Goal: Task Accomplishment & Management: Use online tool/utility

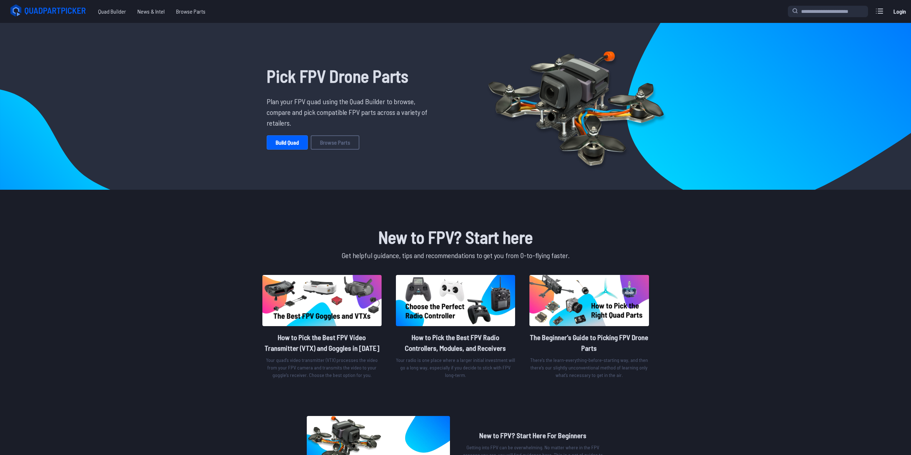
click at [902, 8] on link "Login" at bounding box center [899, 11] width 17 height 14
click at [883, 11] on div "7" at bounding box center [882, 7] width 9 height 7
click at [880, 7] on div "7" at bounding box center [882, 7] width 9 height 7
click at [877, 10] on icon at bounding box center [878, 10] width 11 height 11
drag, startPoint x: 729, startPoint y: 283, endPoint x: 729, endPoint y: 278, distance: 5.0
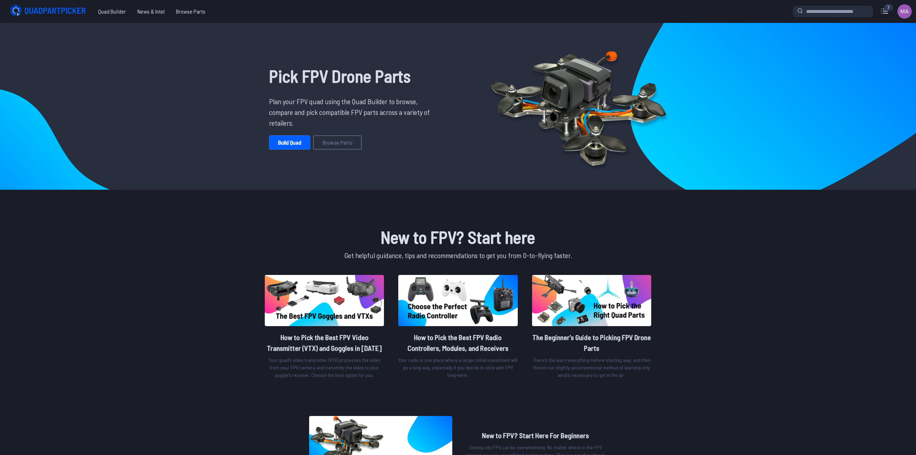
click at [729, 281] on label "close sidebar" at bounding box center [458, 227] width 916 height 455
click at [878, 8] on icon at bounding box center [878, 10] width 11 height 11
click at [709, 299] on label "close sidebar" at bounding box center [458, 227] width 916 height 455
click at [284, 142] on link "Build Quad" at bounding box center [287, 142] width 41 height 14
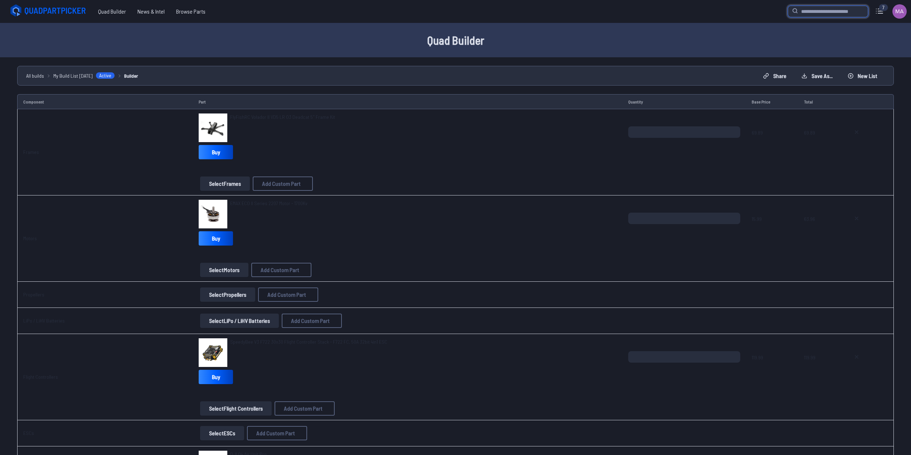
click at [813, 13] on input "search" at bounding box center [828, 11] width 80 height 11
type input "**********"
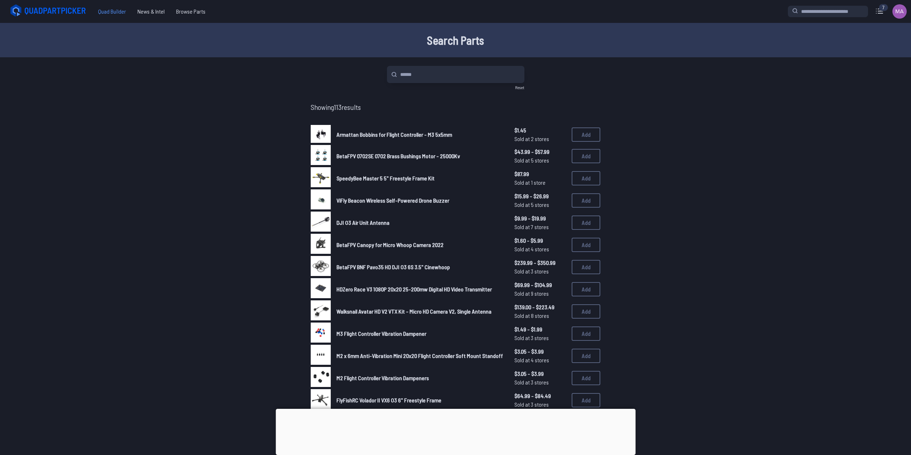
click at [112, 14] on span "Quad Builder" at bounding box center [111, 11] width 39 height 14
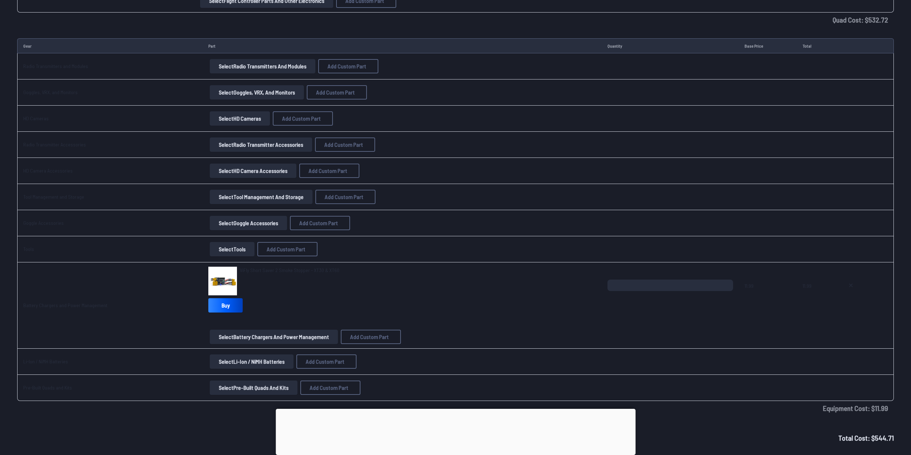
scroll to position [944, 0]
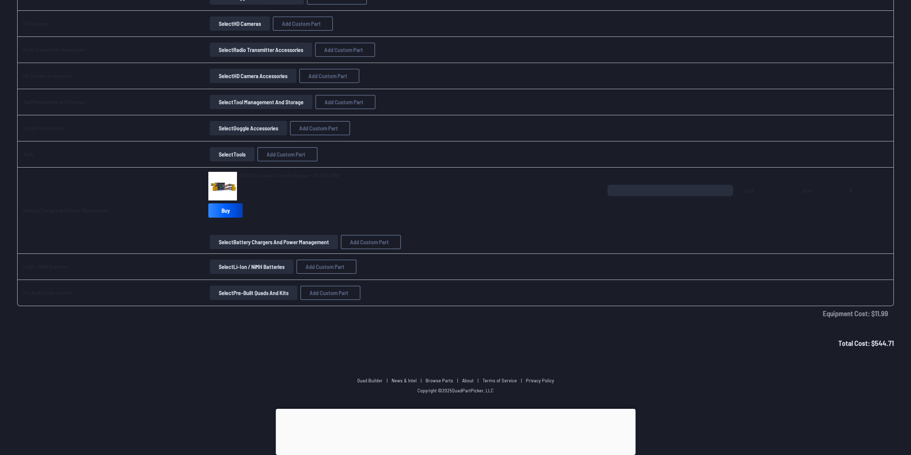
click at [218, 245] on button "Select Battery Chargers and Power Management" at bounding box center [274, 242] width 128 height 14
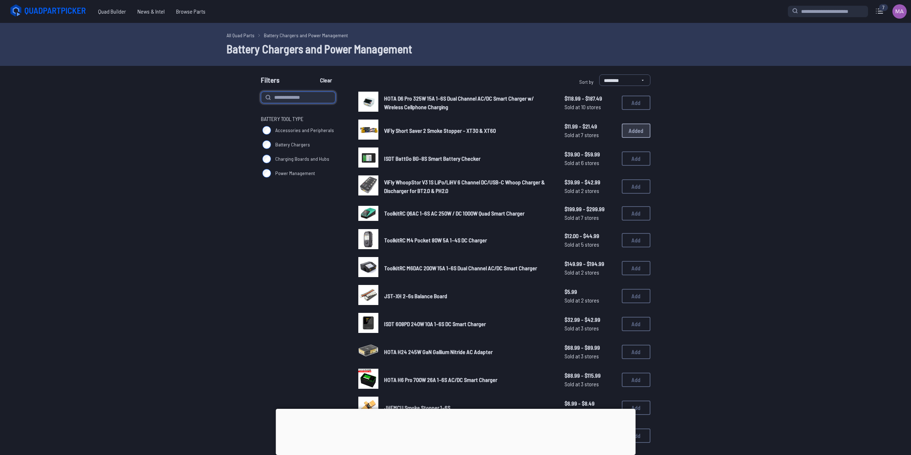
click at [286, 98] on input at bounding box center [298, 97] width 74 height 11
type input "**********"
click at [314, 74] on button "Clear" at bounding box center [326, 79] width 24 height 11
type input "**********"
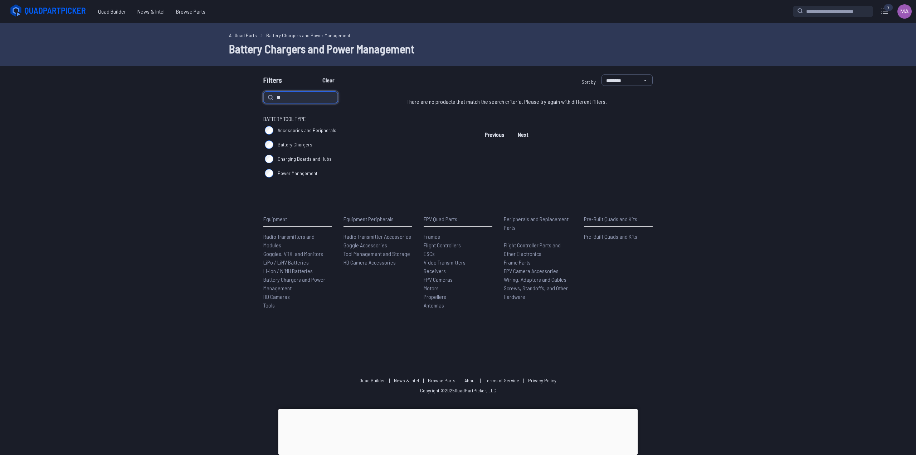
type input "*"
click at [316, 74] on button "Clear" at bounding box center [328, 79] width 24 height 11
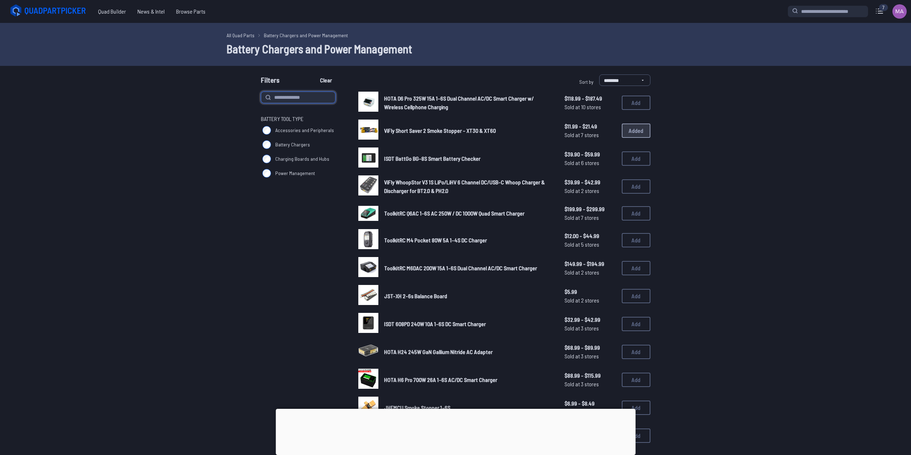
click at [300, 100] on input at bounding box center [298, 97] width 74 height 11
type input "*****"
click at [314, 74] on button "Clear" at bounding box center [326, 79] width 24 height 11
type input "*****"
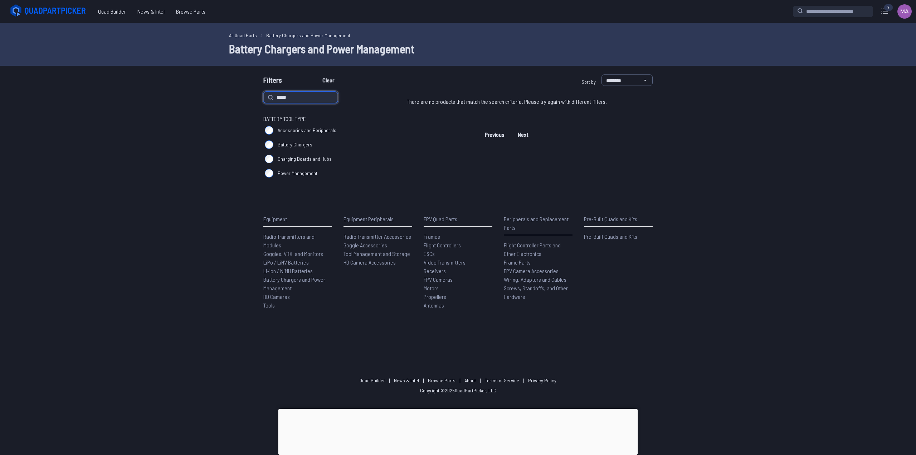
drag, startPoint x: 236, startPoint y: 104, endPoint x: 162, endPoint y: 97, distance: 74.8
click at [177, 97] on form "**********" at bounding box center [458, 127] width 916 height 106
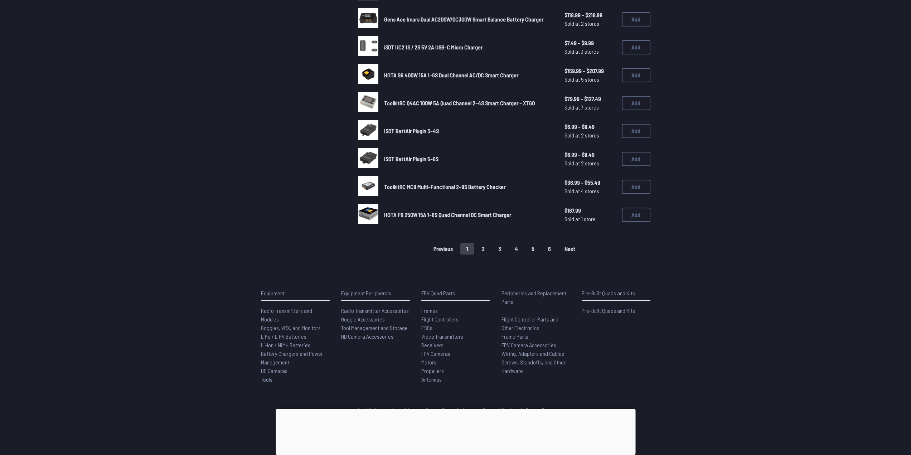
scroll to position [303, 0]
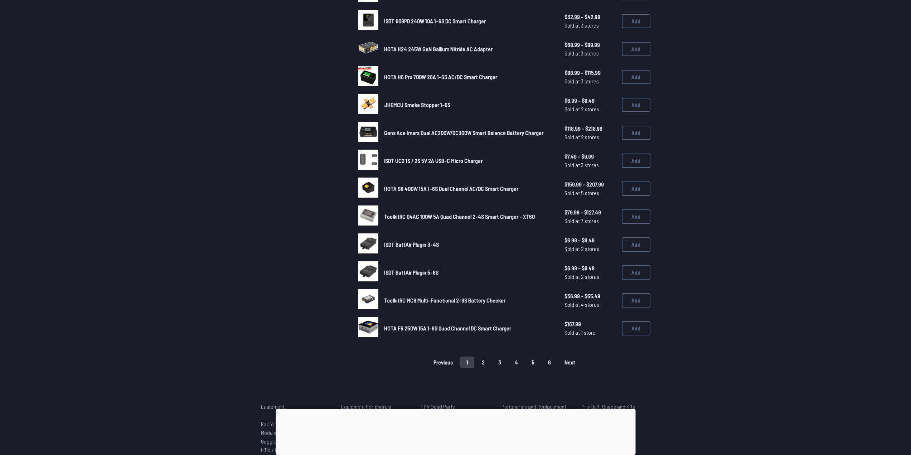
click at [484, 363] on button "2" at bounding box center [483, 361] width 15 height 11
click at [636, 103] on button "Add" at bounding box center [636, 105] width 29 height 14
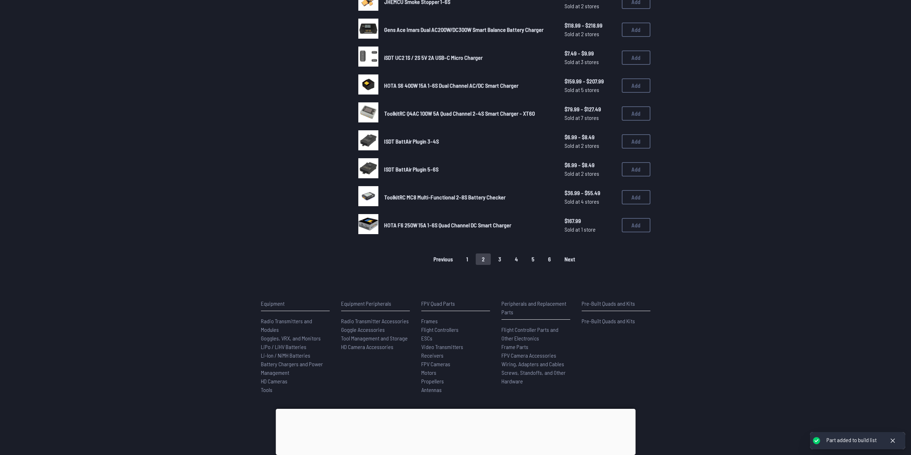
scroll to position [410, 0]
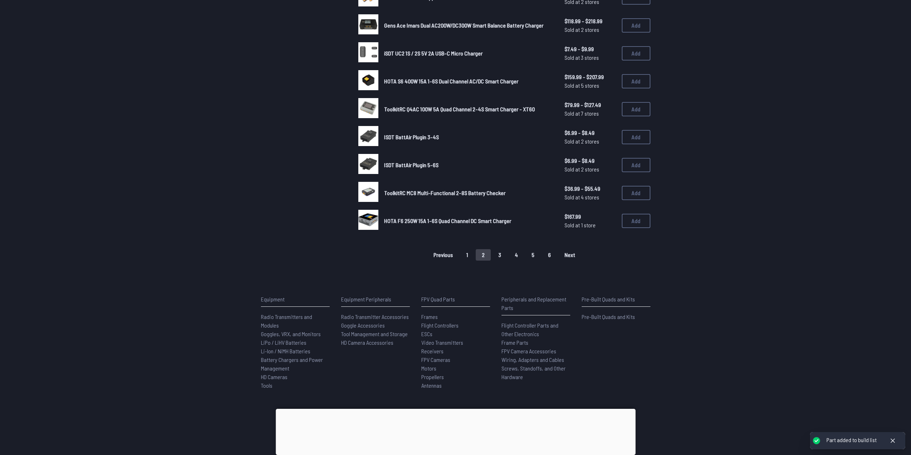
click at [502, 256] on button "3" at bounding box center [499, 254] width 15 height 11
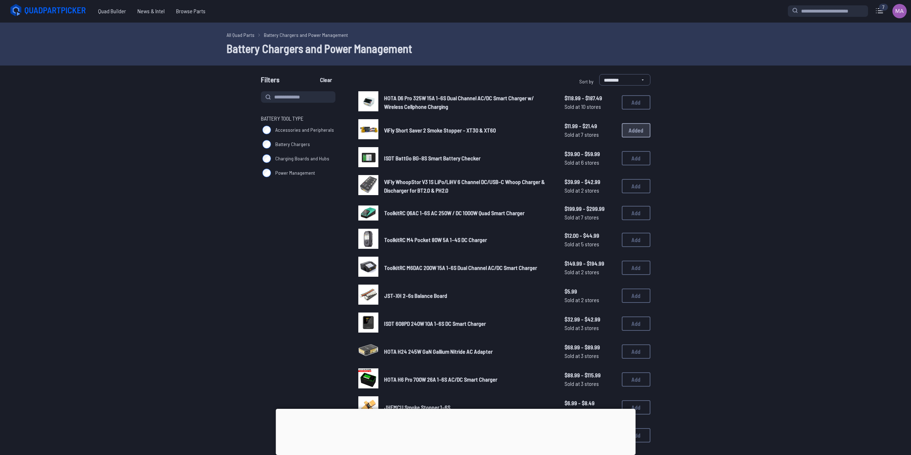
scroll to position [0, 0]
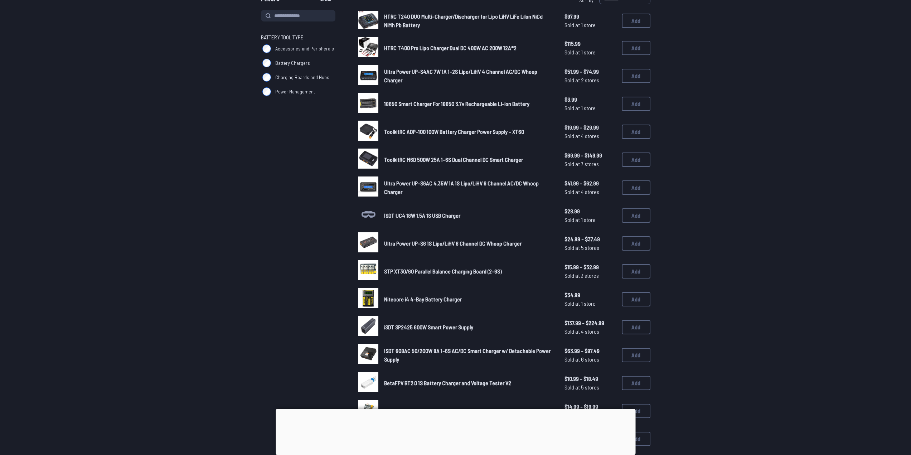
scroll to position [286, 0]
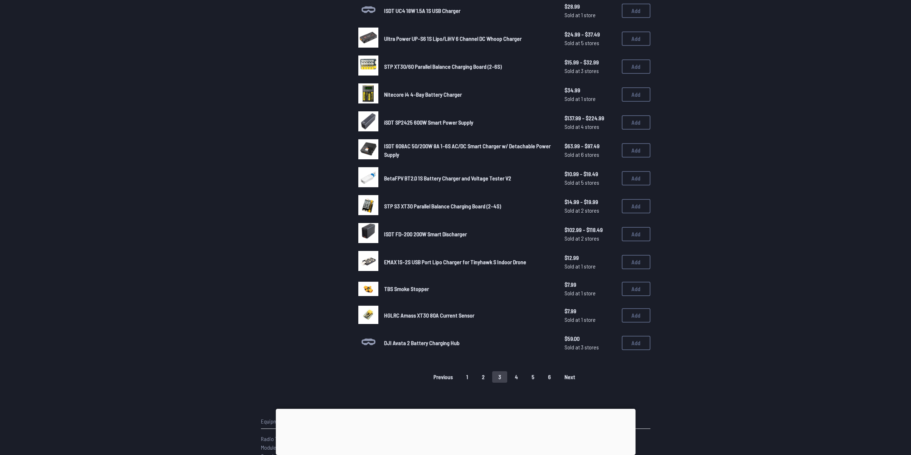
click at [514, 372] on button "4" at bounding box center [515, 376] width 15 height 11
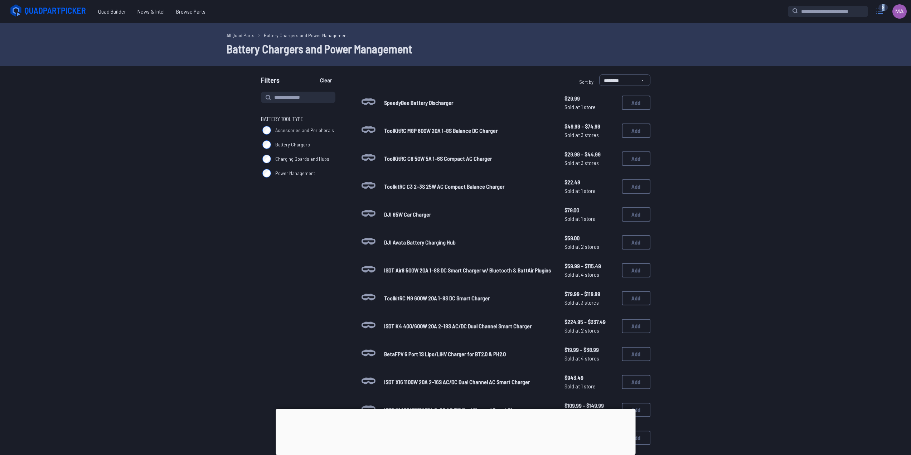
click at [882, 11] on div "8" at bounding box center [879, 11] width 17 height 14
click at [879, 16] on icon at bounding box center [878, 10] width 11 height 11
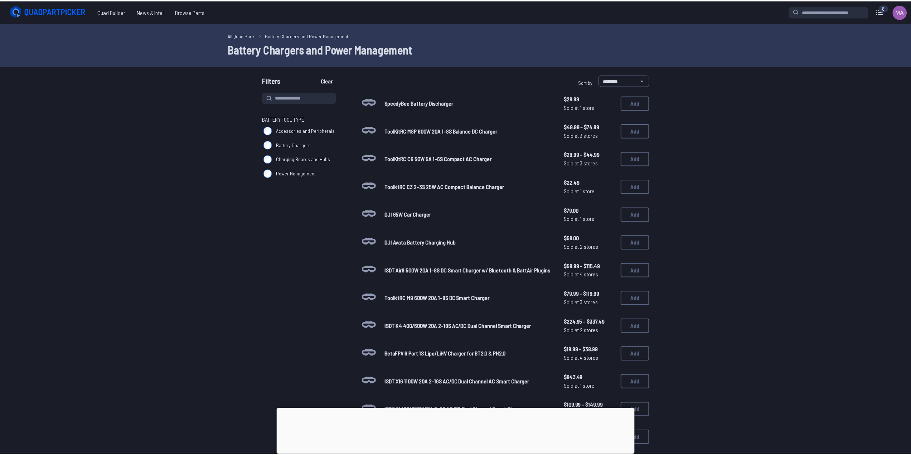
scroll to position [0, 0]
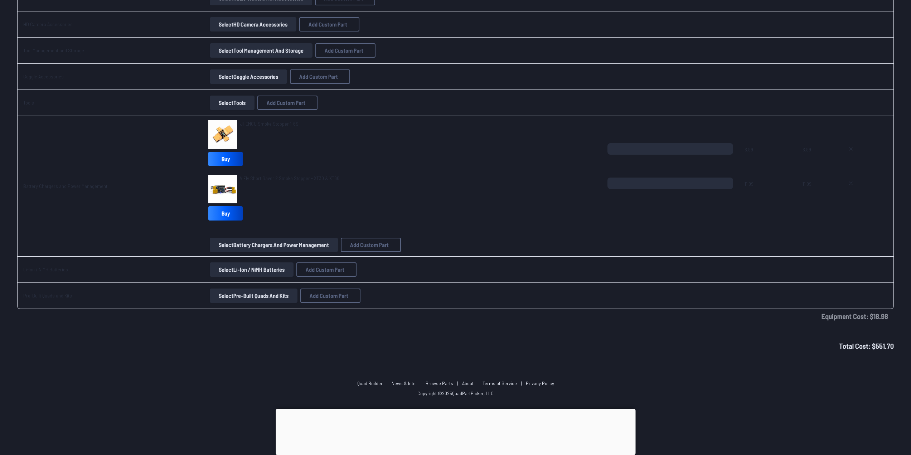
scroll to position [998, 0]
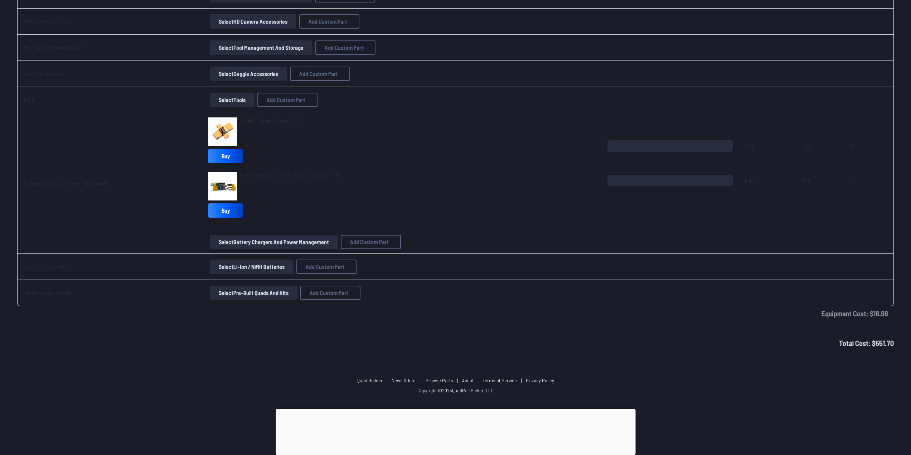
click at [505, 376] on footer "Quad Builder | News & Intel | Browse Parts | About | Terms of Service | Privacy…" at bounding box center [455, 385] width 911 height 29
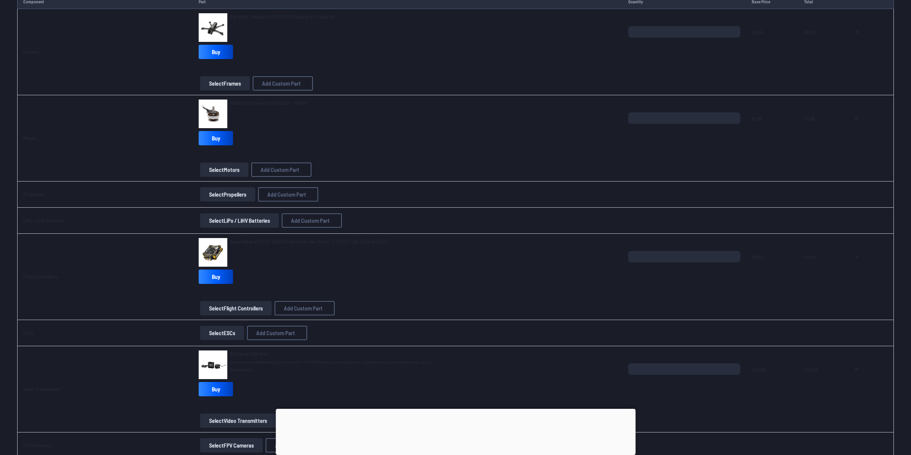
scroll to position [0, 0]
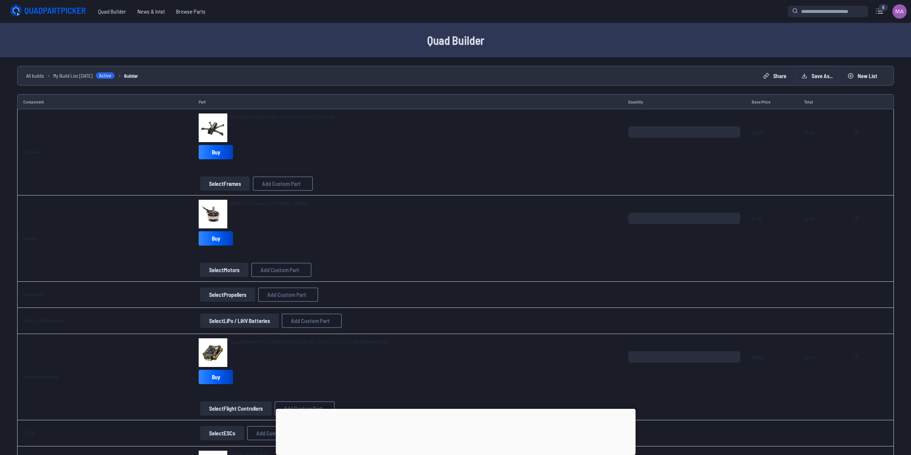
click at [814, 77] on button "Save as..." at bounding box center [816, 75] width 43 height 11
click at [527, 187] on icon at bounding box center [525, 188] width 3 height 3
click at [785, 79] on button "Share" at bounding box center [774, 75] width 35 height 11
click at [560, 162] on button at bounding box center [551, 167] width 18 height 10
drag, startPoint x: 327, startPoint y: 114, endPoint x: 223, endPoint y: 118, distance: 104.5
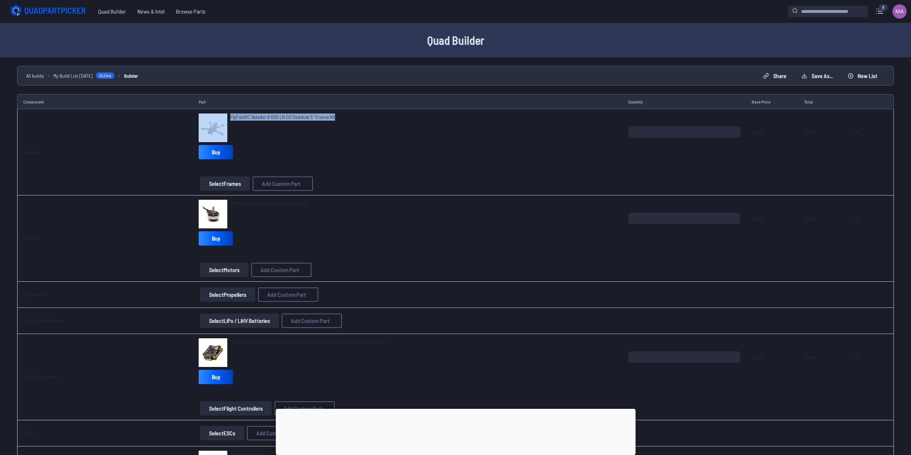
click at [223, 118] on div "FlyFishRC Volador II VD5 LR O3 Deadcat 5" Frame Kit" at bounding box center [408, 127] width 418 height 29
copy div "FlyFishRC Volador II VD5 LR O3 Deadcat 5" Frame Kit"
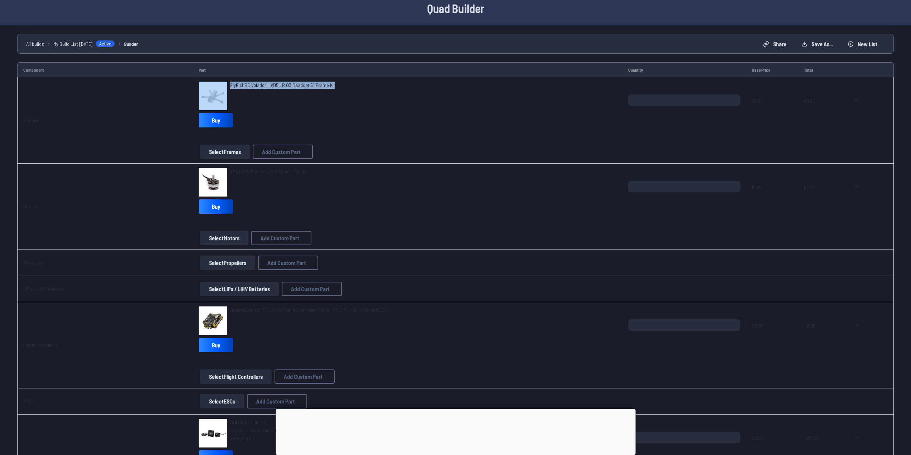
scroll to position [250, 0]
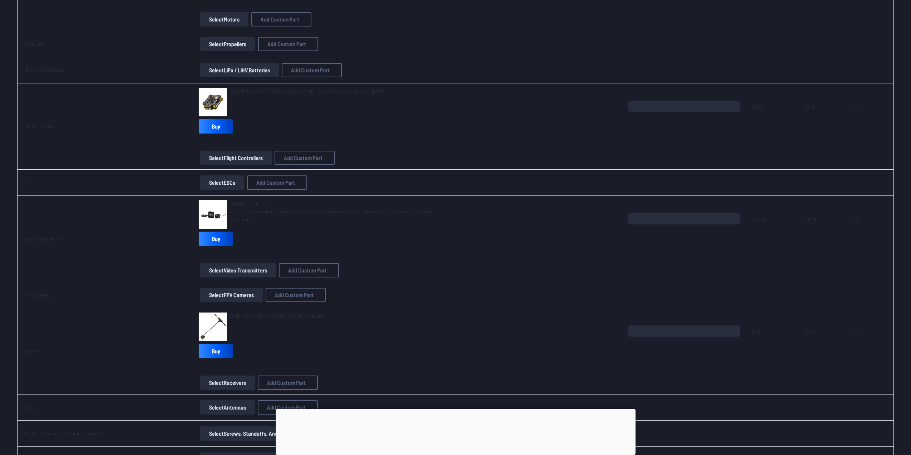
click at [220, 206] on img at bounding box center [213, 214] width 29 height 29
click at [255, 210] on span "See even more with the DJI O4 Air Unit Pro! This VTX has improved resolution, l…" at bounding box center [332, 212] width 204 height 6
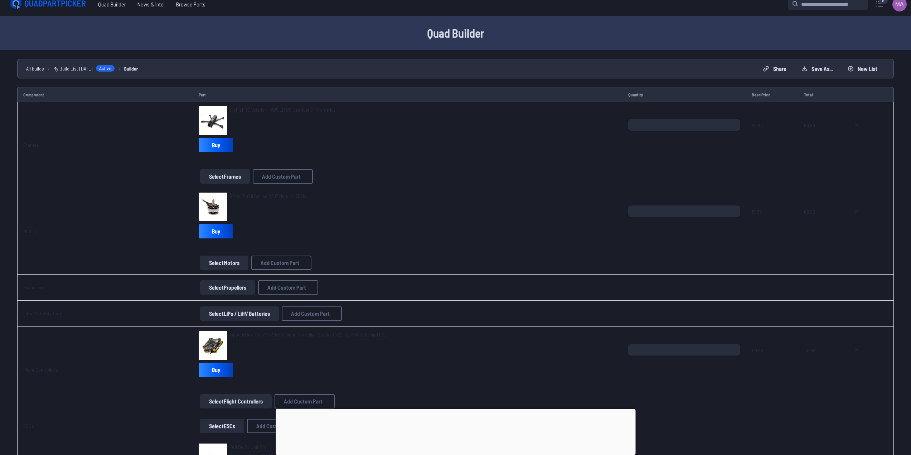
scroll to position [0, 0]
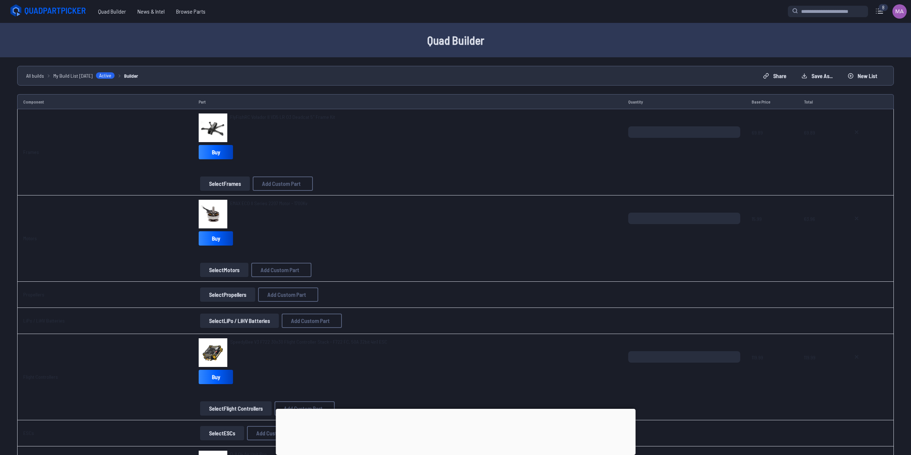
drag, startPoint x: 890, startPoint y: 12, endPoint x: 897, endPoint y: 12, distance: 6.5
click at [892, 12] on div "8 Current Build Edit Build Battery Chargers and Power Management JHEMCU Smoke S…" at bounding box center [848, 11] width 120 height 17
click at [897, 11] on img at bounding box center [899, 11] width 14 height 14
click at [578, 131] on div "FlyFishRC Volador II VD5 LR O3 Deadcat 5" Frame Kit" at bounding box center [408, 127] width 418 height 29
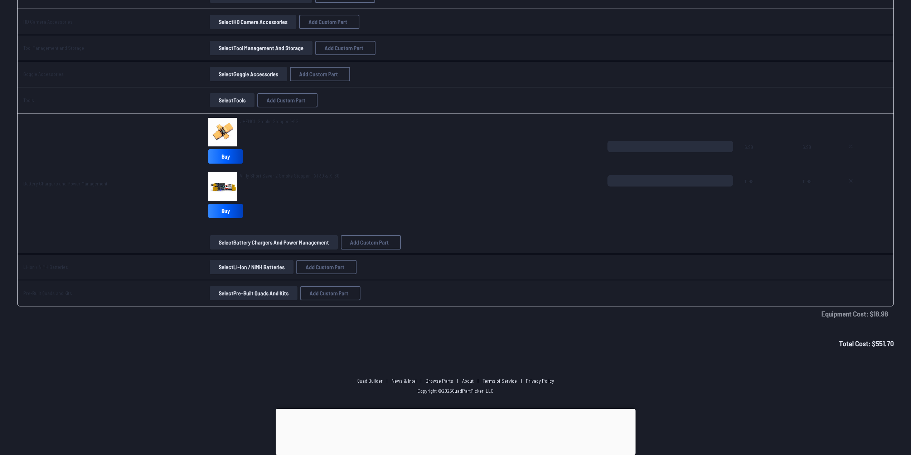
scroll to position [998, 0]
click at [850, 181] on icon at bounding box center [851, 180] width 6 height 6
type textarea "**********"
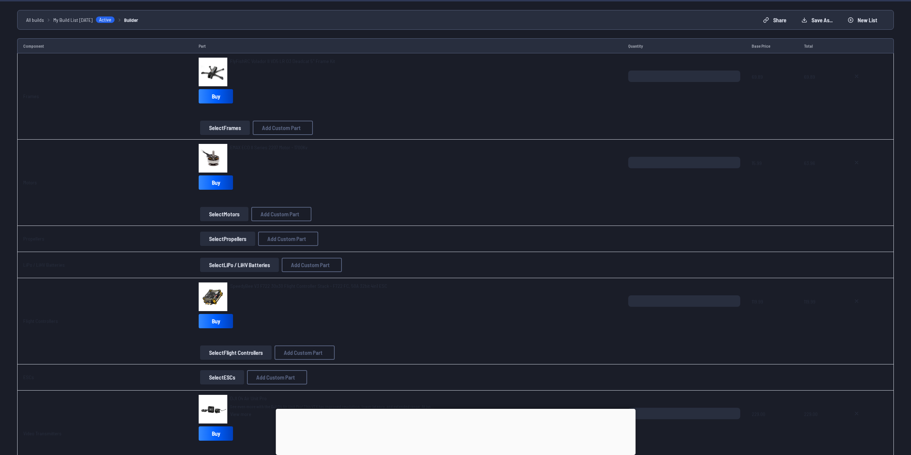
scroll to position [0, 0]
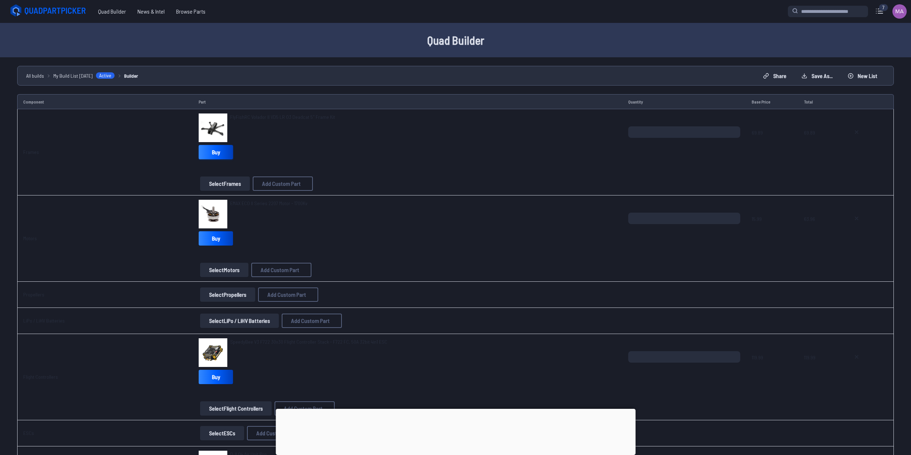
click at [211, 151] on link "Buy" at bounding box center [216, 152] width 34 height 14
click at [207, 124] on img at bounding box center [213, 127] width 29 height 29
click at [513, 154] on div "FlyFishRC Volador II VD5 LR O3 Deadcat 5" Frame Kit Buy" at bounding box center [408, 137] width 418 height 49
drag, startPoint x: 489, startPoint y: 148, endPoint x: 484, endPoint y: 148, distance: 4.4
click at [484, 148] on div "FlyFishRC Volador II VD5 LR O3 Deadcat 5" Frame Kit Buy" at bounding box center [408, 137] width 418 height 49
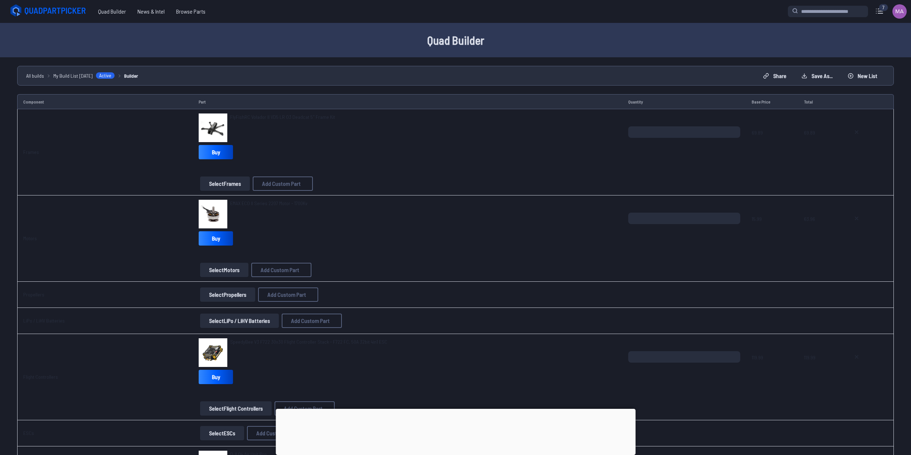
click at [469, 180] on div "Select Frames Add Custom Part Add Custom Part Part name* Brand / Manufacturer P…" at bounding box center [408, 183] width 418 height 14
click at [103, 126] on td "Frames" at bounding box center [105, 152] width 176 height 86
click at [120, 125] on td "Frames" at bounding box center [105, 152] width 176 height 86
click at [171, 123] on td "Frames" at bounding box center [105, 152] width 176 height 86
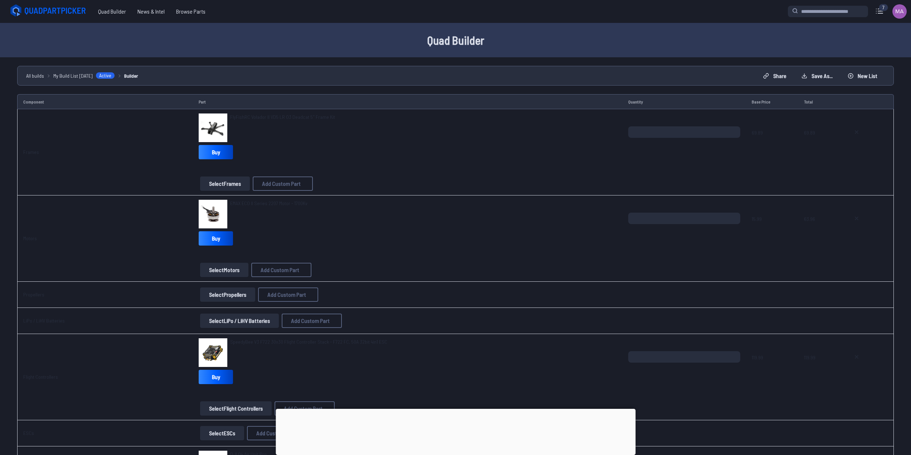
click at [195, 123] on td "FlyFishRC Volador II VD5 LR O3 Deadcat 5" Frame Kit Buy Select Frames Add Custo…" at bounding box center [407, 152] width 429 height 86
click at [199, 123] on img at bounding box center [213, 127] width 29 height 29
click at [178, 132] on td "Frames" at bounding box center [105, 152] width 176 height 86
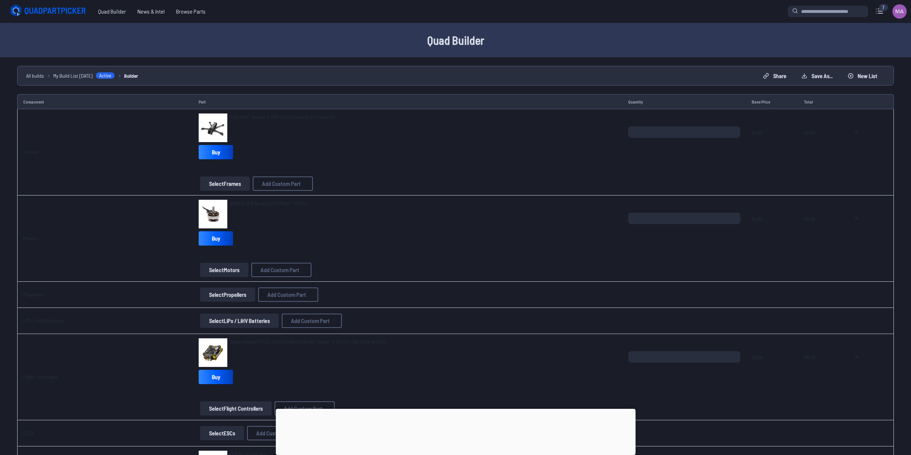
drag, startPoint x: 180, startPoint y: 131, endPoint x: 76, endPoint y: 128, distance: 104.5
click at [172, 130] on td "Frames" at bounding box center [105, 152] width 176 height 86
click at [25, 150] on link "Frames" at bounding box center [31, 152] width 16 height 6
click at [34, 153] on link "Frames" at bounding box center [31, 152] width 16 height 6
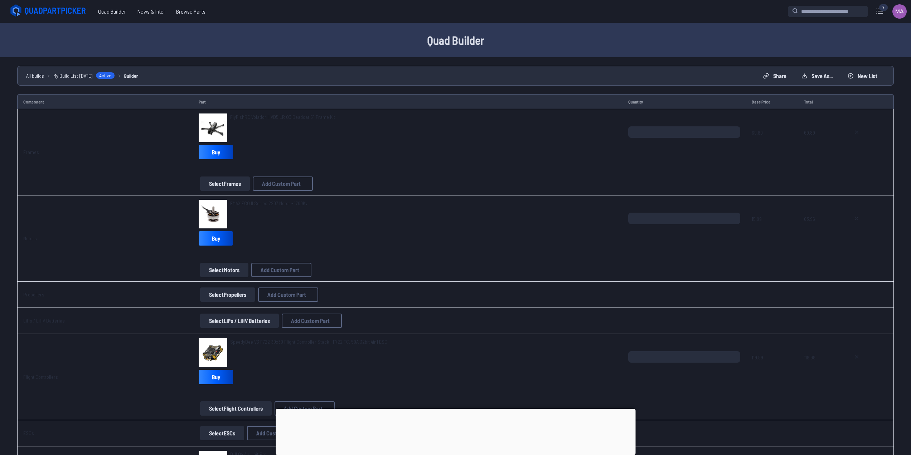
click at [26, 152] on link "Frames" at bounding box center [31, 152] width 16 height 6
click at [244, 131] on div "FlyFishRC Volador II VD5 LR O3 Deadcat 5" Frame Kit" at bounding box center [282, 127] width 105 height 29
click at [269, 114] on span "FlyFishRC Volador II VD5 LR O3 Deadcat 5" Frame Kit" at bounding box center [282, 117] width 105 height 6
click at [274, 116] on span "FlyFishRC Volador II VD5 LR O3 Deadcat 5" Frame Kit" at bounding box center [282, 117] width 105 height 6
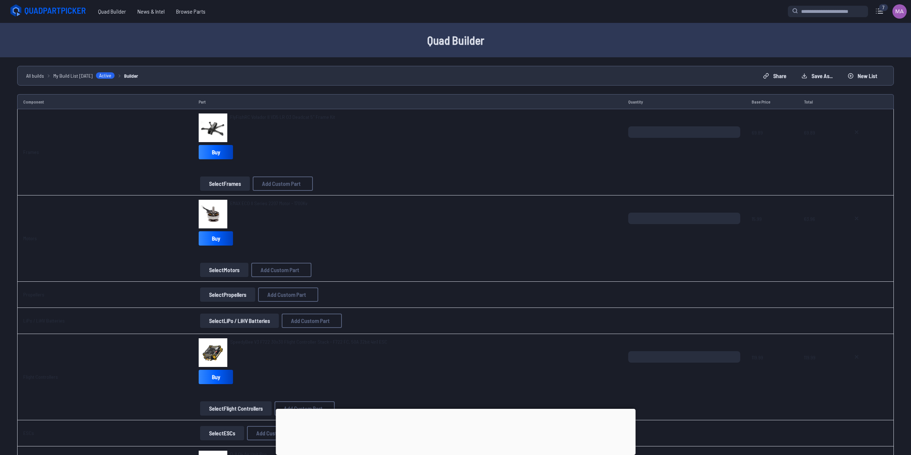
click at [274, 116] on span "FlyFishRC Volador II VD5 LR O3 Deadcat 5" Frame Kit" at bounding box center [282, 117] width 105 height 6
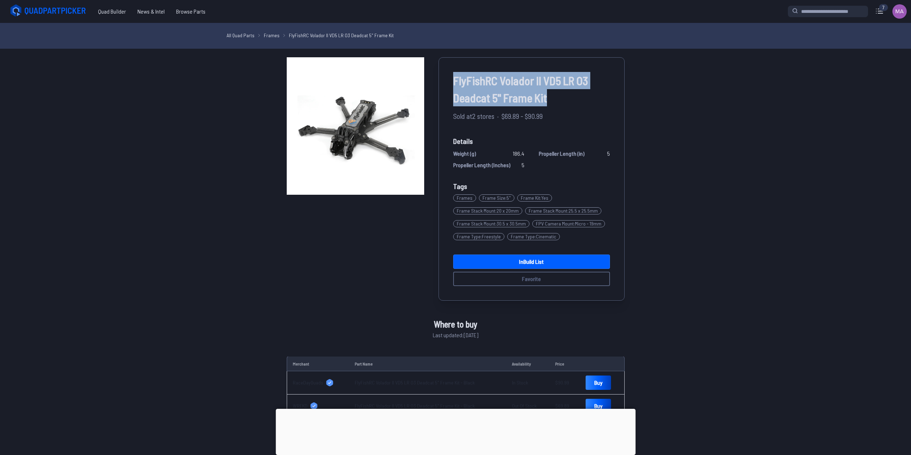
drag, startPoint x: 476, startPoint y: 116, endPoint x: 556, endPoint y: 104, distance: 81.4
click at [556, 104] on div "FlyFishRC Volador II VD5 LR O3 Deadcat 5" Frame Kit Sold at 2 stores · $69.89 -…" at bounding box center [531, 178] width 186 height 243
copy span "FlyFishRC Volador II VD5 LR O3 Deadcat 5" Frame Kit"
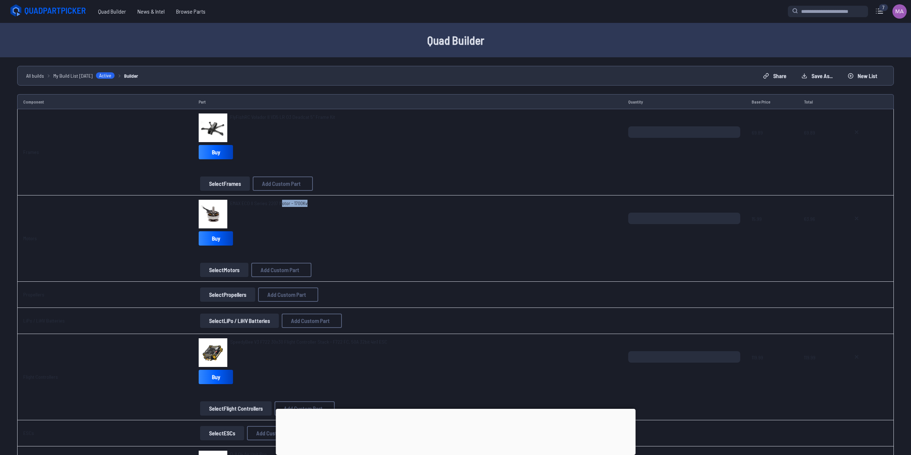
drag, startPoint x: 304, startPoint y: 203, endPoint x: 277, endPoint y: 202, distance: 27.6
click at [277, 202] on div "EMAX ECO II Series 2207 Motor - 1700Kv" at bounding box center [408, 214] width 418 height 29
click at [272, 202] on span "EMAX ECO II Series 2207 Motor - 1700Kv" at bounding box center [268, 203] width 77 height 6
click at [264, 201] on span "EMAX ECO II Series 2207 Motor - 1700Kv" at bounding box center [268, 203] width 77 height 6
drag, startPoint x: 193, startPoint y: 216, endPoint x: 199, endPoint y: 216, distance: 6.1
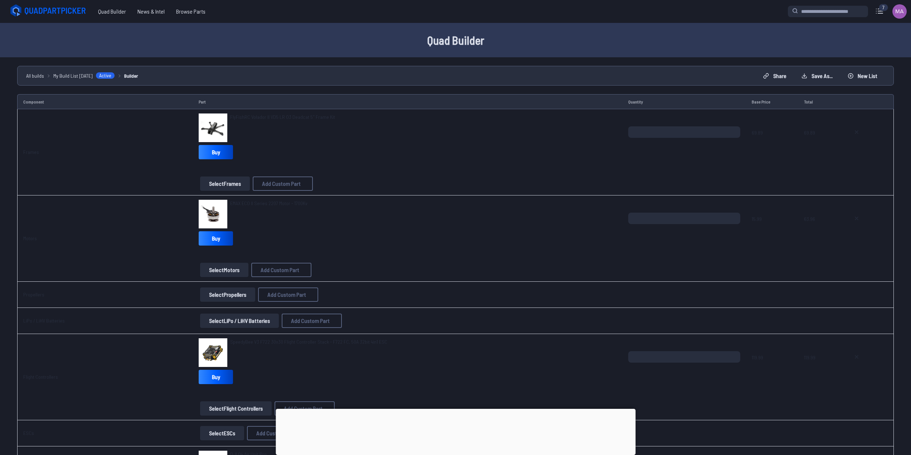
click at [195, 216] on td "EMAX ECO II Series 2207 Motor - 1700Kv Buy Select Motors Add Custom Part Add Cu…" at bounding box center [407, 238] width 429 height 86
click at [205, 216] on img at bounding box center [213, 214] width 29 height 29
click at [206, 216] on img at bounding box center [213, 214] width 29 height 29
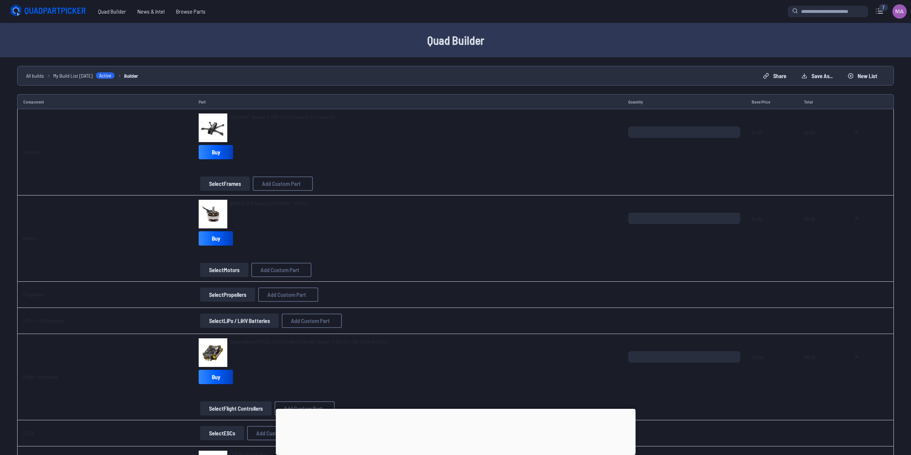
click at [248, 200] on link "EMAX ECO II Series 2207 Motor - 1700Kv" at bounding box center [268, 203] width 77 height 7
click at [247, 201] on span "EMAX ECO II Series 2207 Motor - 1700Kv" at bounding box center [268, 203] width 77 height 6
click at [246, 201] on span "EMAX ECO II Series 2207 Motor - 1700Kv" at bounding box center [268, 203] width 77 height 6
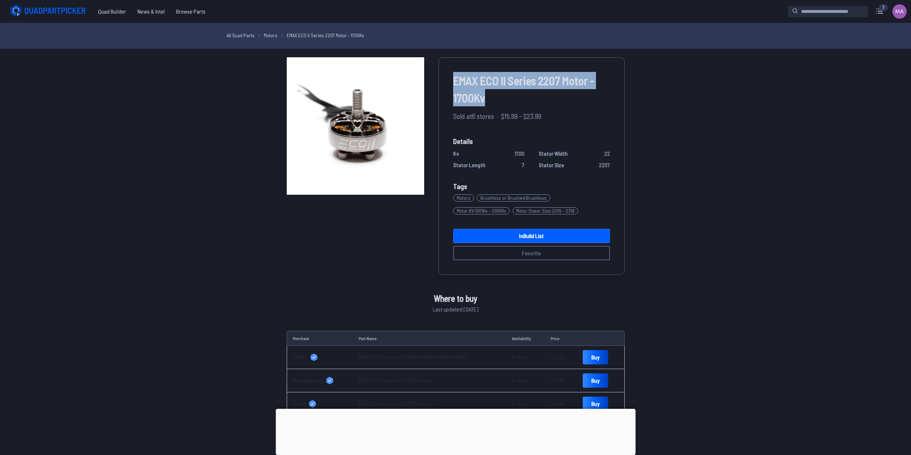
drag, startPoint x: 507, startPoint y: 103, endPoint x: 433, endPoint y: 62, distance: 85.5
click at [433, 62] on div "EMAX ECO II Series 2207 Motor - 1700Kv Sold at 6 stores · $15.99 - $23.99 Detai…" at bounding box center [456, 166] width 338 height 218
copy span "EMAX ECO II Series 2207 Motor - 1700Kv"
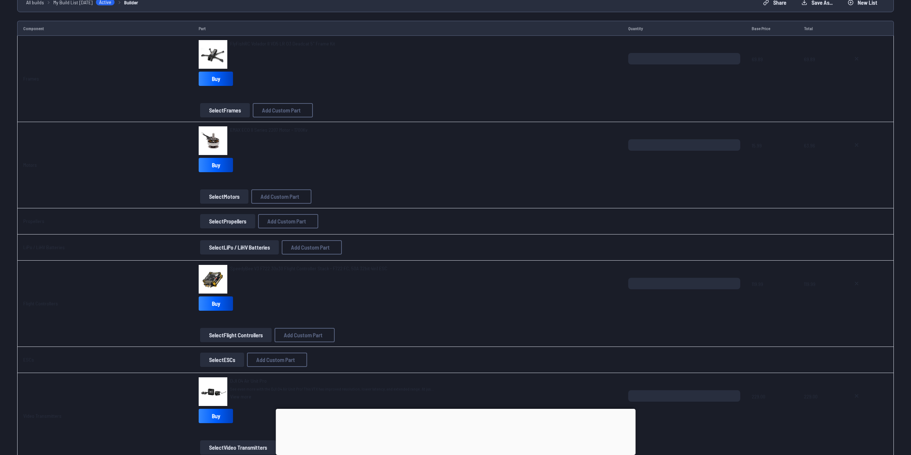
scroll to position [250, 0]
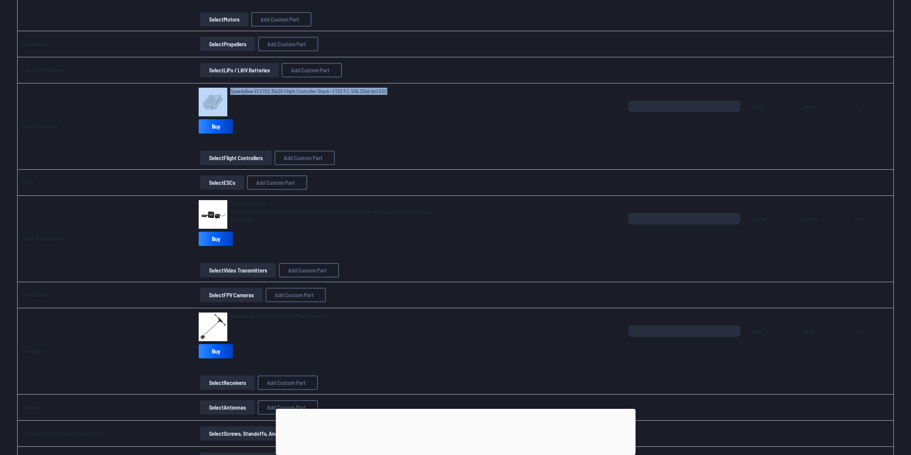
drag, startPoint x: 365, startPoint y: 97, endPoint x: 215, endPoint y: 92, distance: 150.4
click at [215, 92] on div "SpeedyBee V3 F722 30x30 Flight Controller Stack - F722 FC, 50A 32bit 4in1 ESC" at bounding box center [408, 102] width 418 height 29
copy div "SpeedyBee V3 F722 30x30 Flight Controller Stack - F722 FC, 50A 32bit 4in1 ESC"
click at [151, 150] on td "Flight Controllers" at bounding box center [105, 126] width 176 height 86
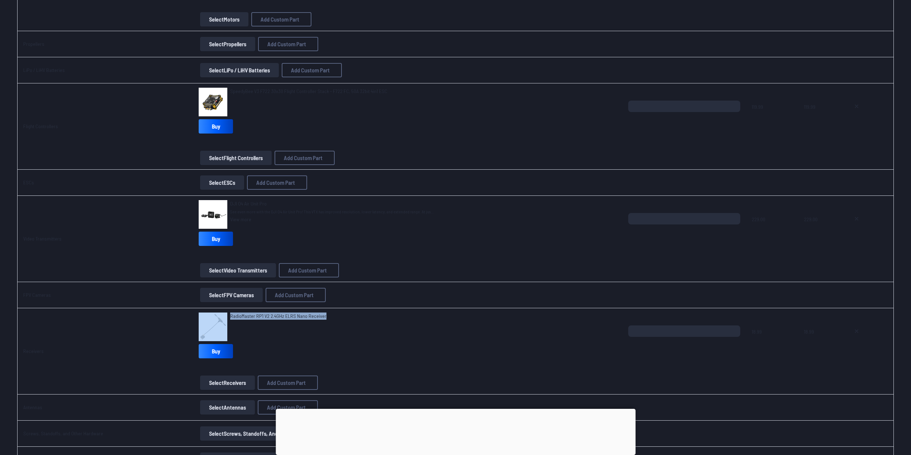
drag, startPoint x: 321, startPoint y: 316, endPoint x: 223, endPoint y: 315, distance: 97.3
click at [223, 315] on div "RadioMaster RP1 V2 2.4GHz ELRS Nano Receiver" at bounding box center [408, 326] width 418 height 29
copy div "RadioMaster RP1 V2 2.4GHz ELRS Nano Receiver"
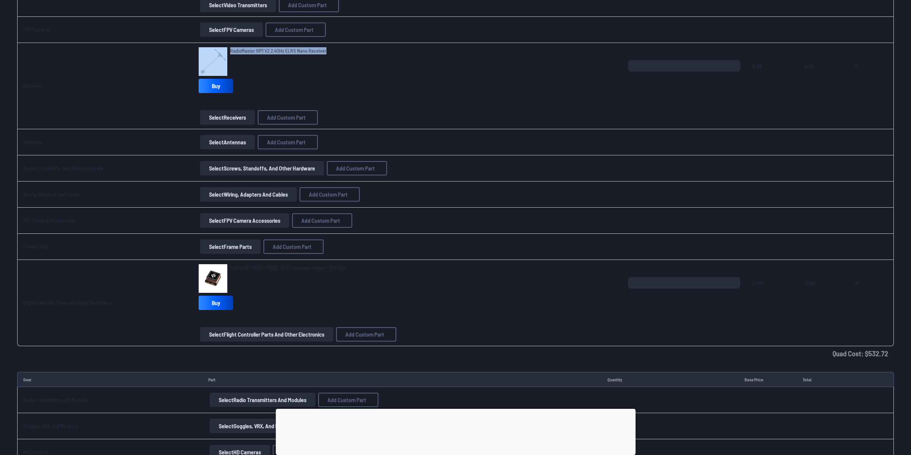
scroll to position [537, 0]
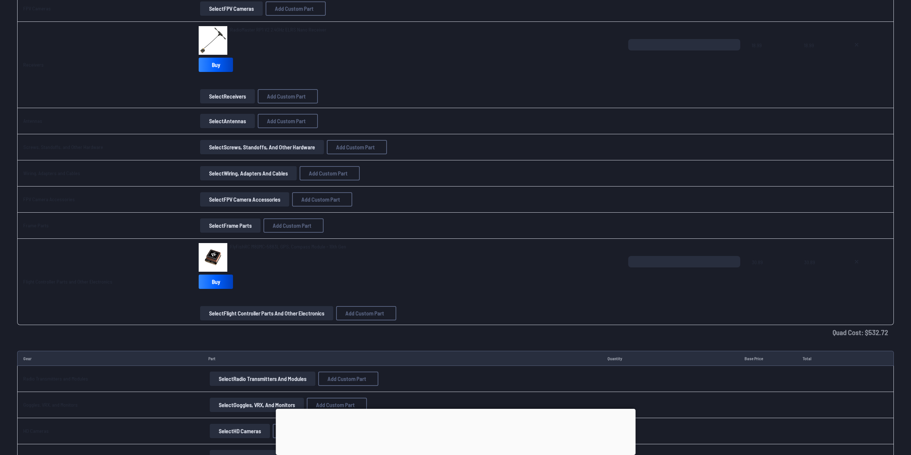
drag, startPoint x: 134, startPoint y: 255, endPoint x: 246, endPoint y: 263, distance: 112.7
click at [135, 254] on td "Flight Controller Parts and Other Electronics" at bounding box center [105, 282] width 176 height 86
drag, startPoint x: 338, startPoint y: 247, endPoint x: 225, endPoint y: 250, distance: 113.8
click at [225, 250] on div "FlyFishRC M8QMC-5883L GPS, Compass Module - 10th Gen" at bounding box center [408, 257] width 418 height 29
copy div "FlyFishRC M8QMC-5883L GPS, Compass Module - 10th Gen"
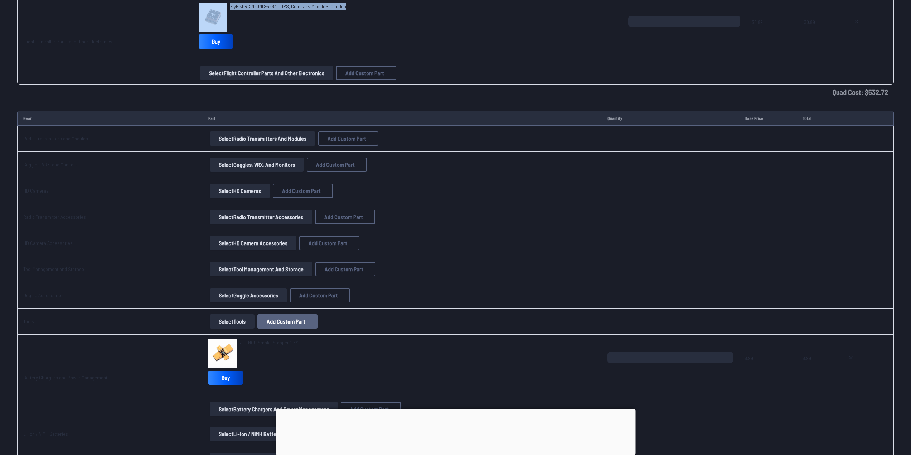
scroll to position [787, 0]
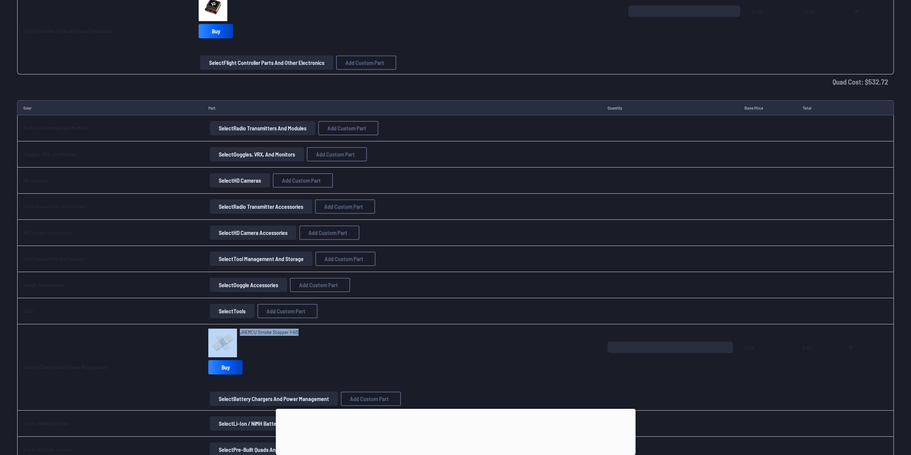
drag, startPoint x: 291, startPoint y: 332, endPoint x: 229, endPoint y: 332, distance: 62.3
click at [229, 332] on div "JHEMCU Smoke Stopper 1-6S" at bounding box center [401, 342] width 387 height 29
copy div "JHEMCU Smoke Stopper 1-6S"
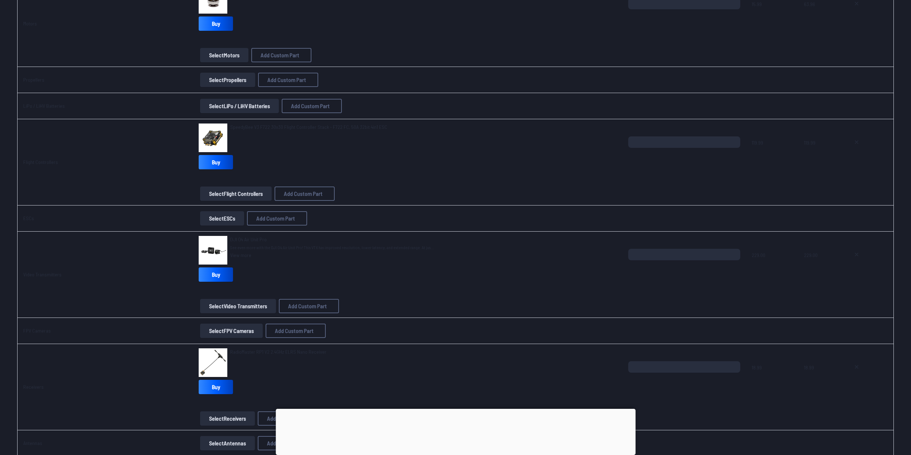
scroll to position [0, 0]
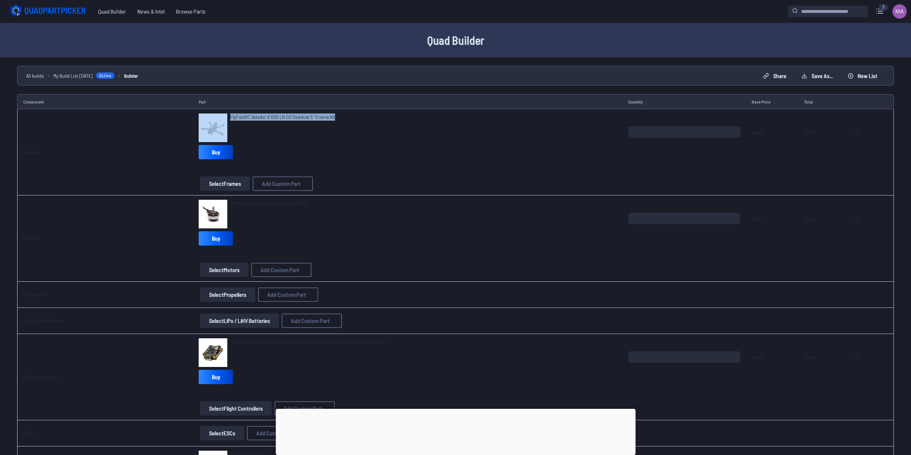
drag, startPoint x: 305, startPoint y: 121, endPoint x: 224, endPoint y: 121, distance: 81.2
click at [224, 121] on div "FlyFishRC Volador II VD5 LR O3 Deadcat 5" Frame Kit" at bounding box center [408, 127] width 418 height 29
copy div "FlyFishRC Volador II VD5 LR O3 Deadcat 5" Frame Kit"
drag, startPoint x: 364, startPoint y: 341, endPoint x: 337, endPoint y: 342, distance: 26.5
click at [333, 340] on div "SpeedyBee V3 F722 30x30 Flight Controller Stack - F722 FC, 50A 32bit 4in1 ESC" at bounding box center [308, 352] width 157 height 29
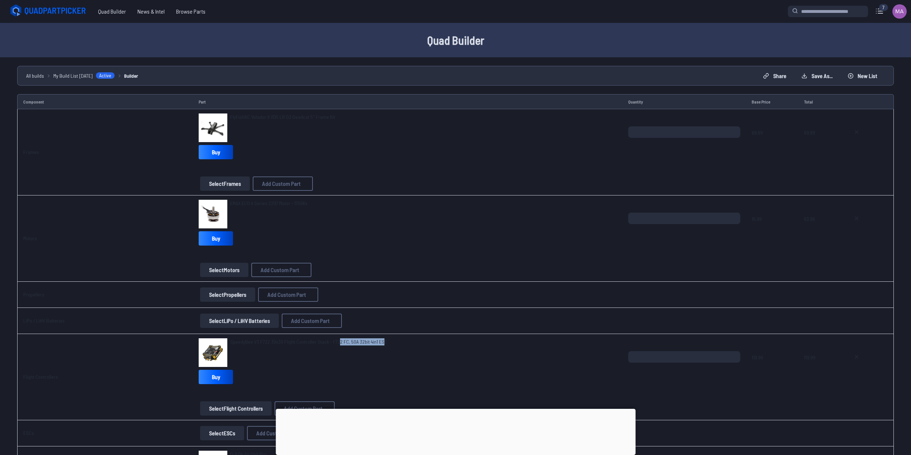
click at [368, 344] on span "SpeedyBee V3 F722 30x30 Flight Controller Stack - F722 FC, 50A 32bit 4in1 ESC" at bounding box center [308, 341] width 157 height 6
click at [379, 342] on div "SpeedyBee V3 F722 30x30 Flight Controller Stack - F722 FC, 50A 32bit 4in1 ESC" at bounding box center [408, 352] width 418 height 29
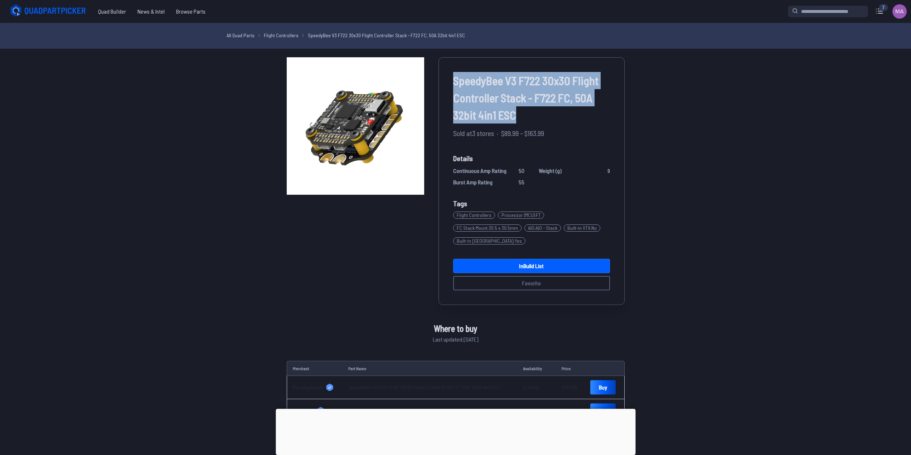
drag, startPoint x: 525, startPoint y: 114, endPoint x: 434, endPoint y: 53, distance: 110.0
click at [434, 53] on main "All Quad Parts Flight Controllers SpeedyBee V3 F722 30x30 Flight Controller Sta…" at bounding box center [455, 420] width 911 height 794
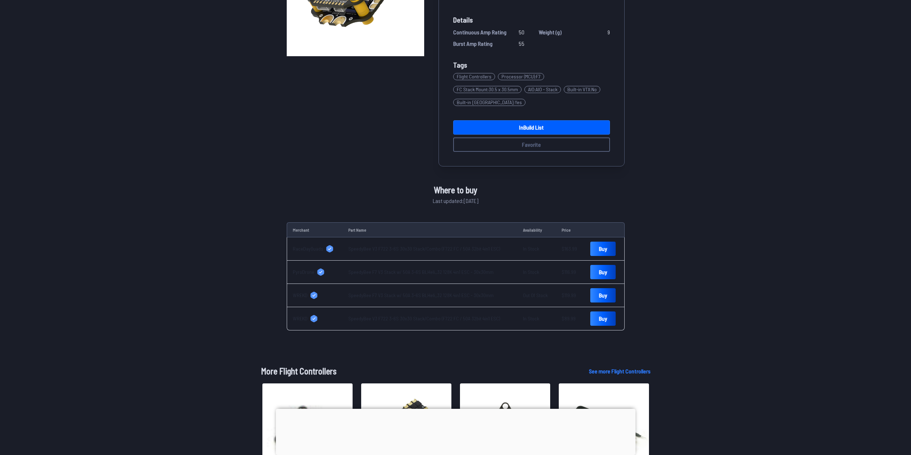
scroll to position [143, 0]
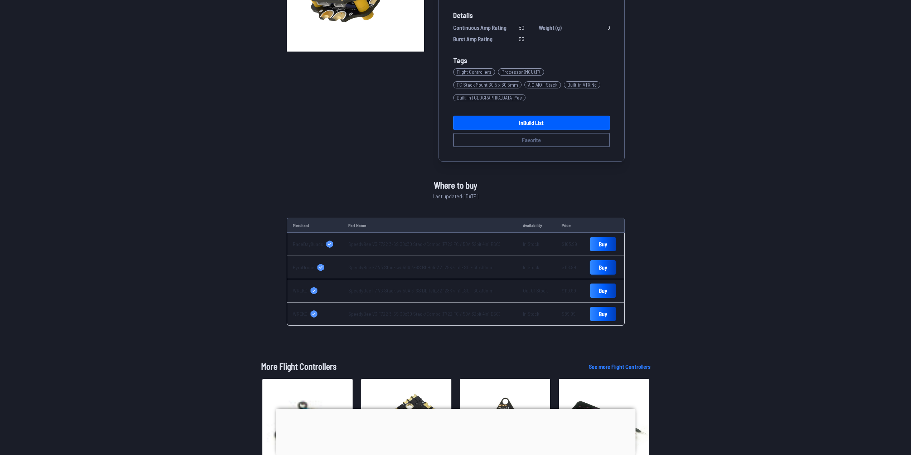
click at [598, 269] on link "Buy" at bounding box center [602, 267] width 25 height 14
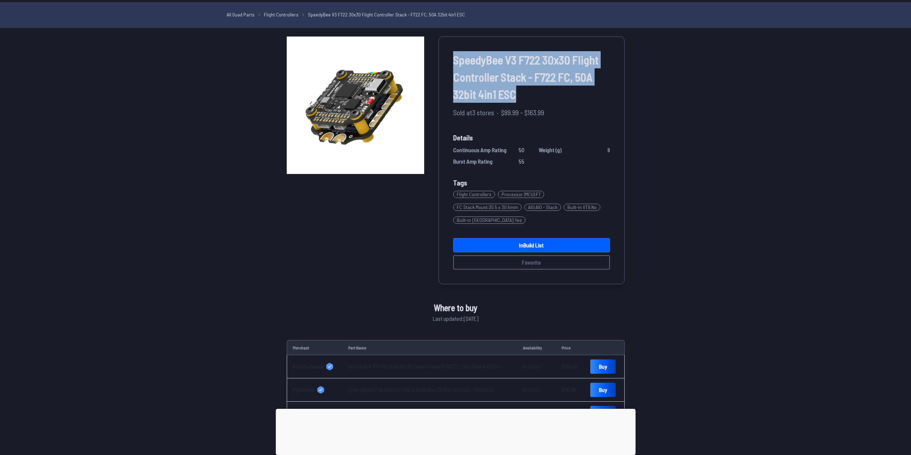
scroll to position [250, 0]
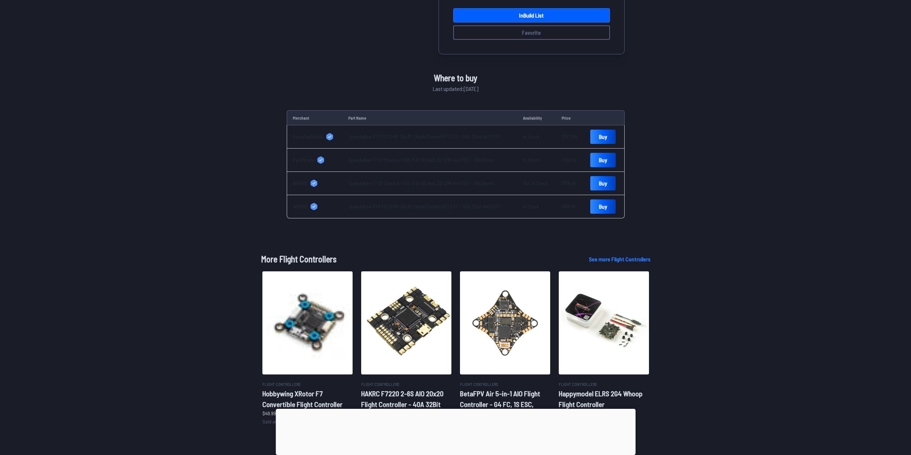
click at [593, 162] on link "Buy" at bounding box center [602, 160] width 25 height 14
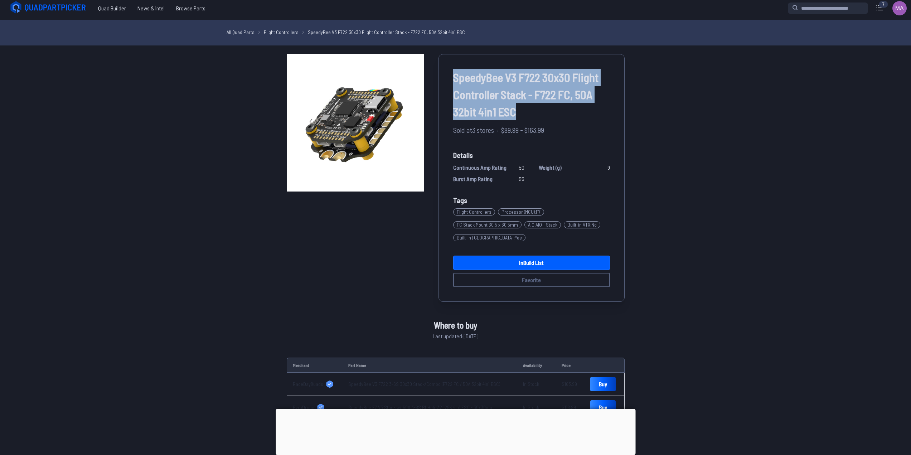
scroll to position [0, 0]
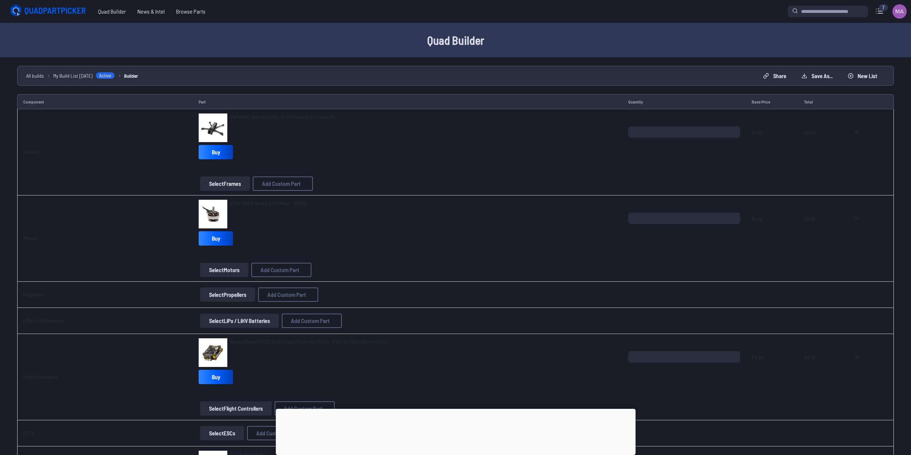
click at [348, 126] on div "FlyFishRC Volador II VD5 LR O3 Deadcat 5" Frame Kit" at bounding box center [408, 127] width 418 height 29
click at [277, 110] on td "FlyFishRC Volador II VD5 LR O3 Deadcat 5" Frame Kit Buy Select Frames Add Custo…" at bounding box center [407, 152] width 429 height 86
click at [283, 114] on span "FlyFishRC Volador II VD5 LR O3 Deadcat 5" Frame Kit" at bounding box center [282, 117] width 105 height 6
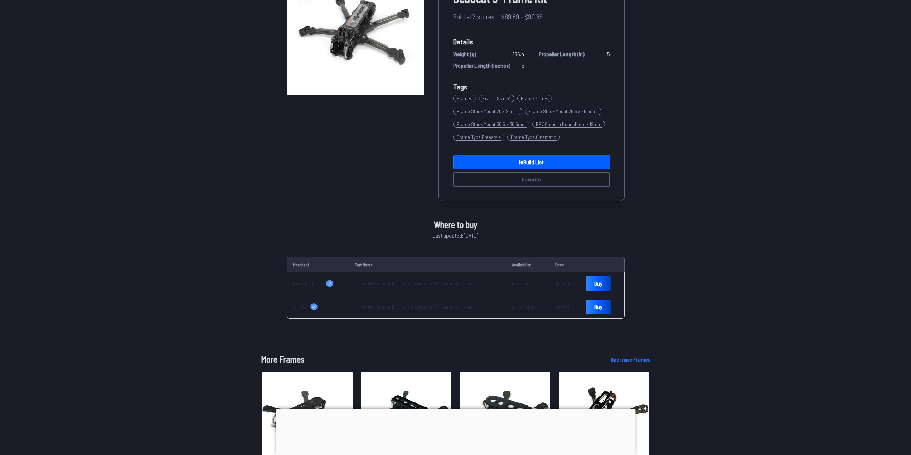
scroll to position [143, 0]
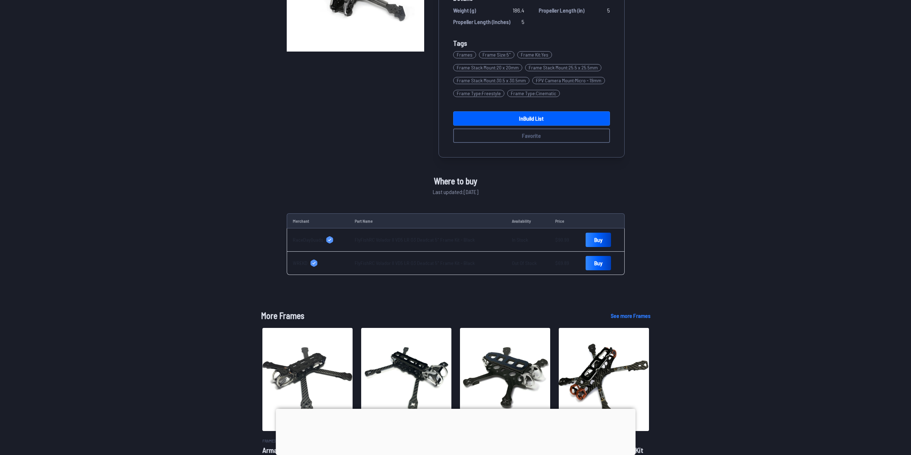
click at [299, 254] on td "WREKD" at bounding box center [318, 263] width 63 height 23
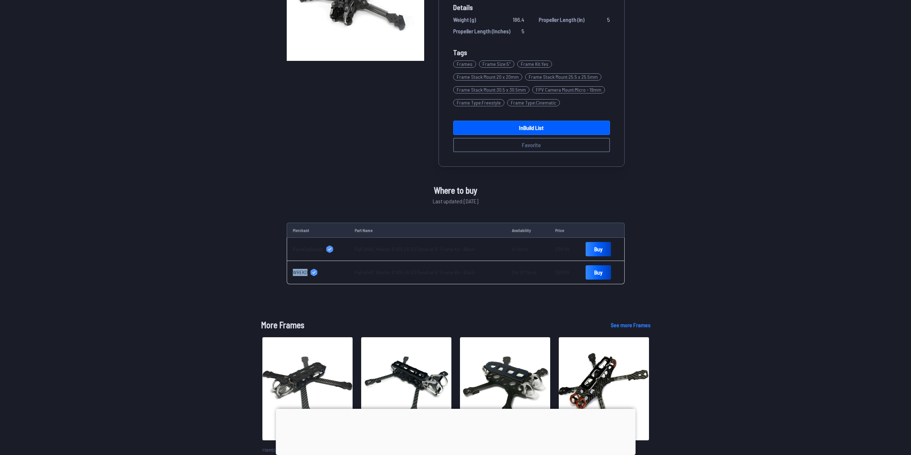
scroll to position [0, 0]
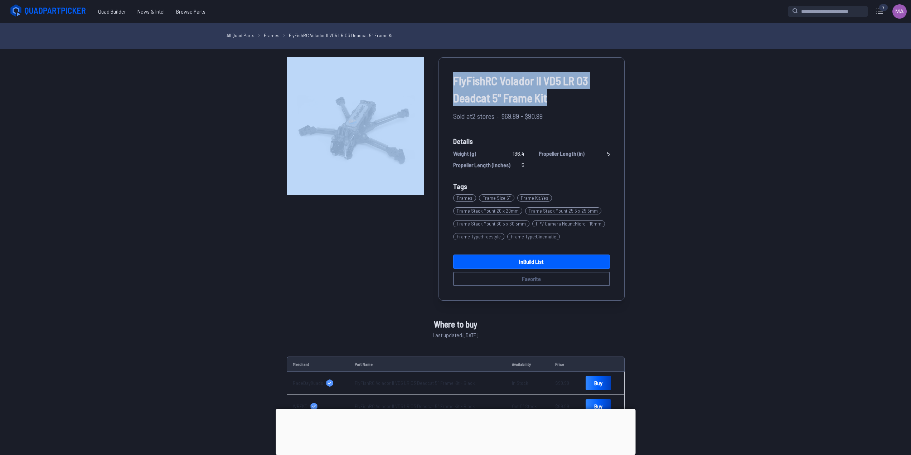
drag, startPoint x: 556, startPoint y: 97, endPoint x: 428, endPoint y: 64, distance: 132.9
click at [428, 64] on div "FlyFishRC Volador II VD5 LR O3 Deadcat 5" Frame Kit Sold at 2 stores · $69.89 -…" at bounding box center [456, 178] width 338 height 243
copy div "FlyFishRC Volador II VD5 LR O3 Deadcat 5" Frame Kit"
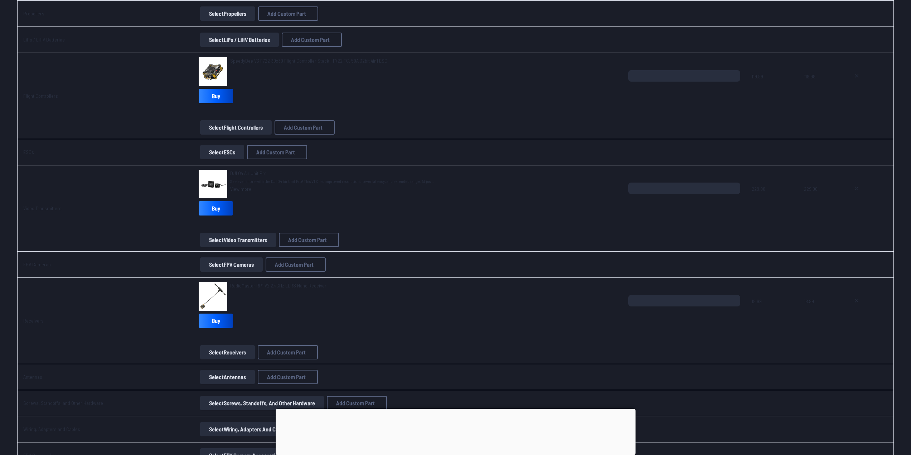
scroll to position [286, 0]
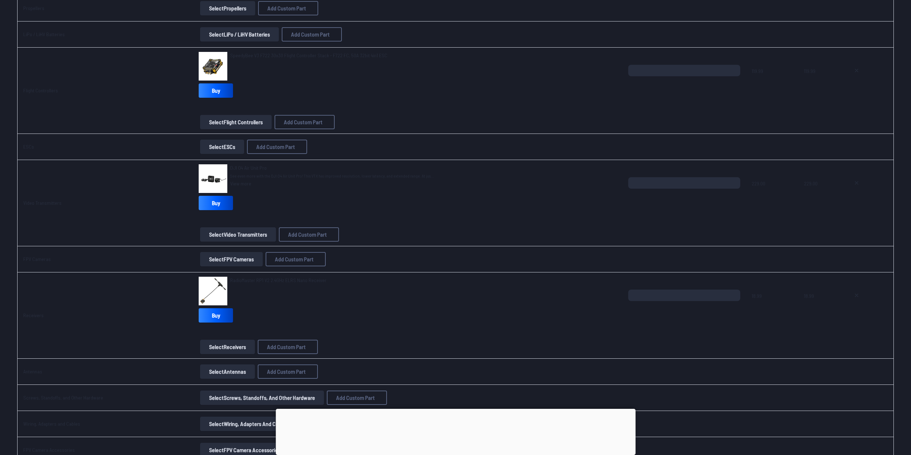
click at [213, 176] on img at bounding box center [213, 178] width 29 height 29
click at [262, 180] on link "View more" at bounding box center [332, 183] width 204 height 7
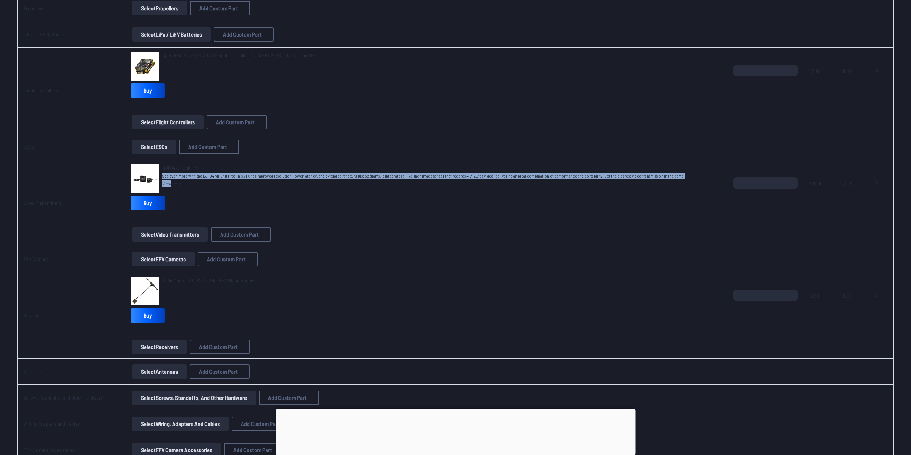
drag, startPoint x: 168, startPoint y: 180, endPoint x: 179, endPoint y: 193, distance: 16.3
click at [216, 170] on div "DJI O4 Air Unit Pro See even more with the DJI O4 Air Unit Pro! This VTX has im…" at bounding box center [423, 178] width 522 height 29
click at [140, 204] on link "Buy" at bounding box center [148, 203] width 34 height 14
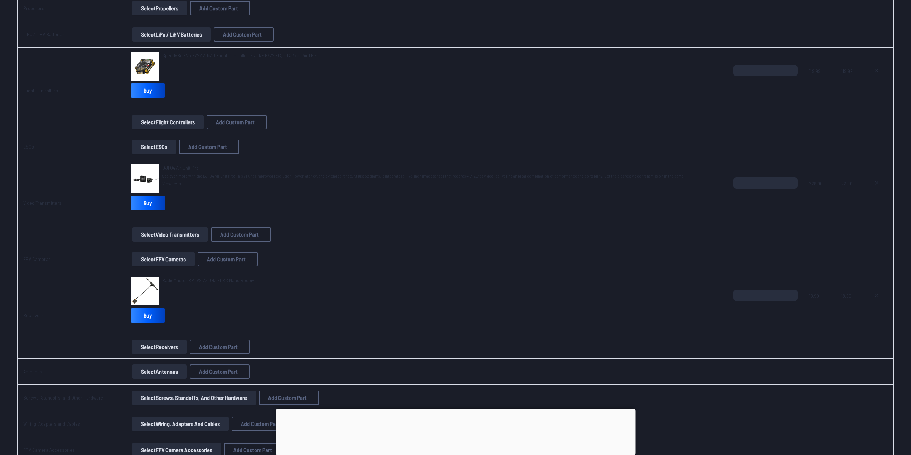
click at [211, 185] on link "View less" at bounding box center [423, 183] width 522 height 7
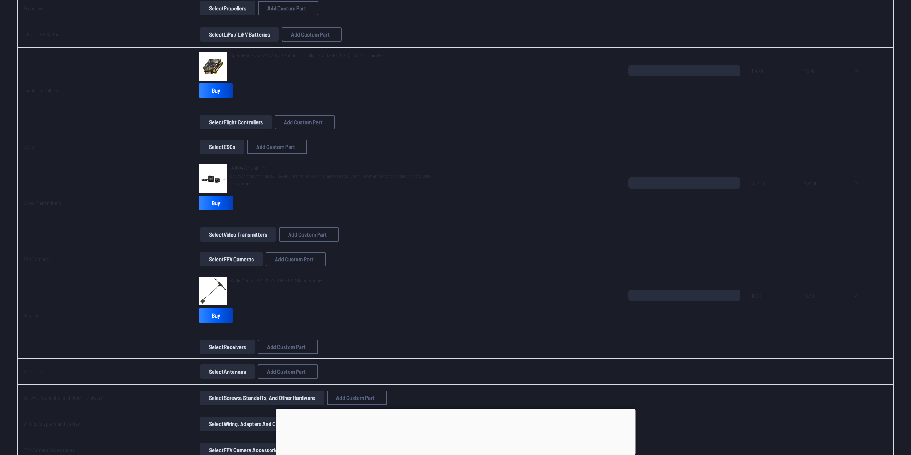
click at [252, 166] on span "DJI O4 Air Unit Pro" at bounding box center [248, 168] width 36 height 6
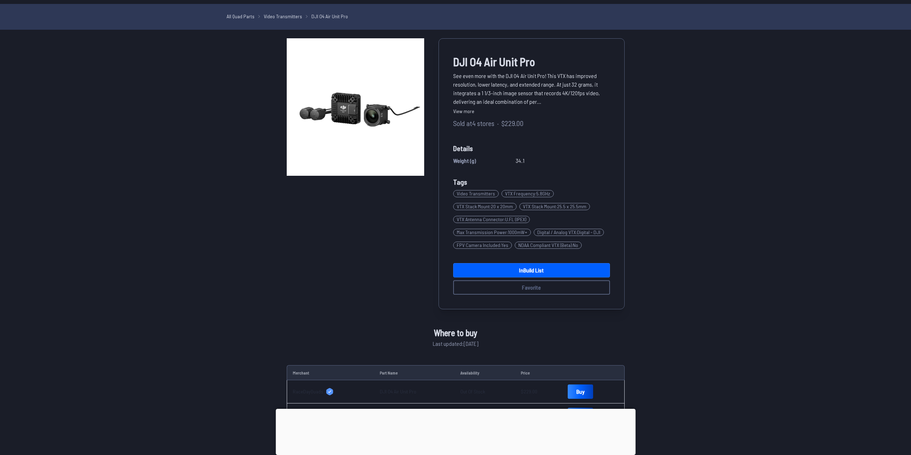
scroll to position [107, 0]
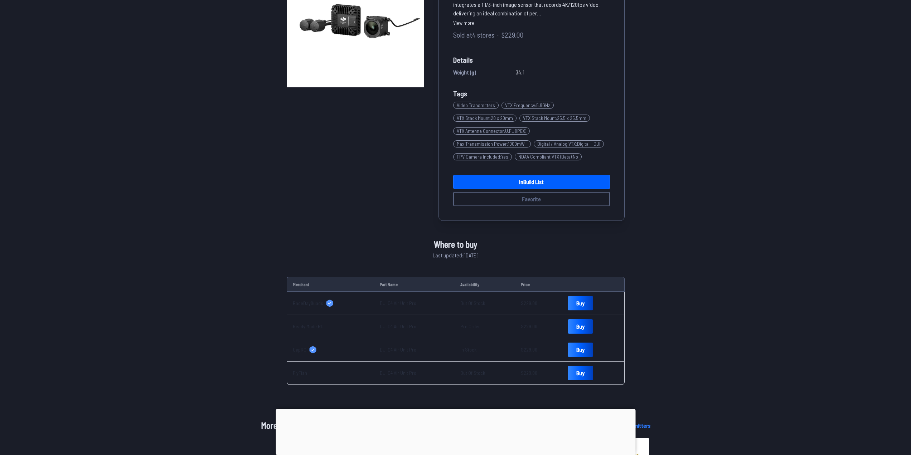
click at [326, 347] on link "GepRC" at bounding box center [331, 349] width 76 height 7
click at [337, 347] on link "GepRC" at bounding box center [331, 349] width 76 height 7
click at [388, 302] on td "DJI O4 Air Unit Pro" at bounding box center [414, 303] width 81 height 23
click at [387, 302] on link "DJI O4 Air Unit Pro" at bounding box center [398, 303] width 36 height 6
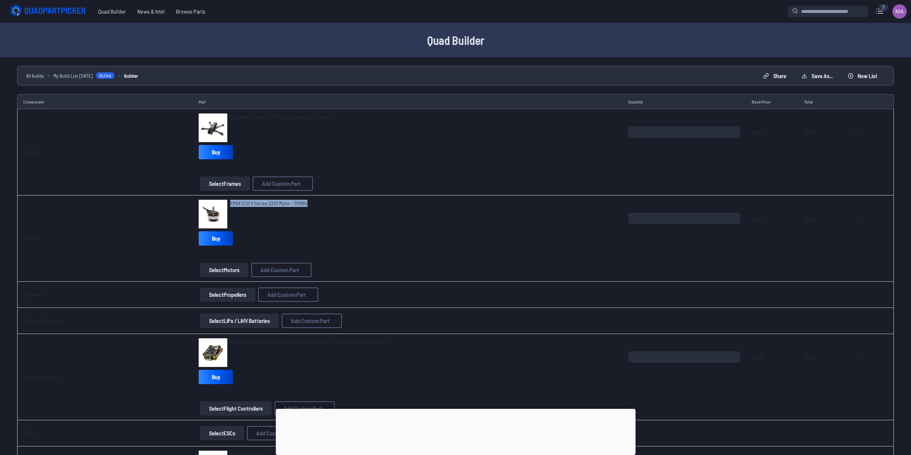
drag, startPoint x: 303, startPoint y: 203, endPoint x: 226, endPoint y: 201, distance: 76.2
click at [226, 201] on div "EMAX ECO II Series 2207 Motor - 1700Kv" at bounding box center [408, 214] width 418 height 29
copy span "EMAX ECO II Series 2207 Motor - 1700Kv"
drag, startPoint x: 332, startPoint y: 118, endPoint x: 224, endPoint y: 119, distance: 107.7
click at [224, 119] on div "FlyFishRC Volador II VD5 LR O3 Deadcat 5" Frame Kit" at bounding box center [408, 127] width 418 height 29
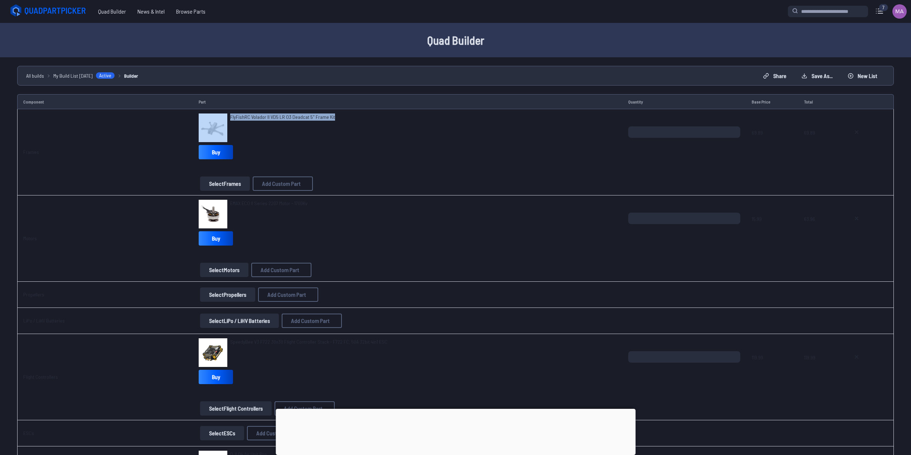
click at [290, 125] on div "FlyFishRC Volador II VD5 LR O3 Deadcat 5" Frame Kit" at bounding box center [282, 127] width 105 height 29
drag, startPoint x: 317, startPoint y: 112, endPoint x: 302, endPoint y: 121, distance: 17.4
click at [248, 114] on td "FlyFishRC Volador II VD5 LR O3 Deadcat 5" Frame Kit Buy Select Frames Add Custo…" at bounding box center [407, 152] width 429 height 86
drag, startPoint x: 337, startPoint y: 115, endPoint x: 325, endPoint y: 115, distance: 11.5
click at [336, 115] on div "FlyFishRC Volador II VD5 LR O3 Deadcat 5" Frame Kit" at bounding box center [408, 127] width 418 height 29
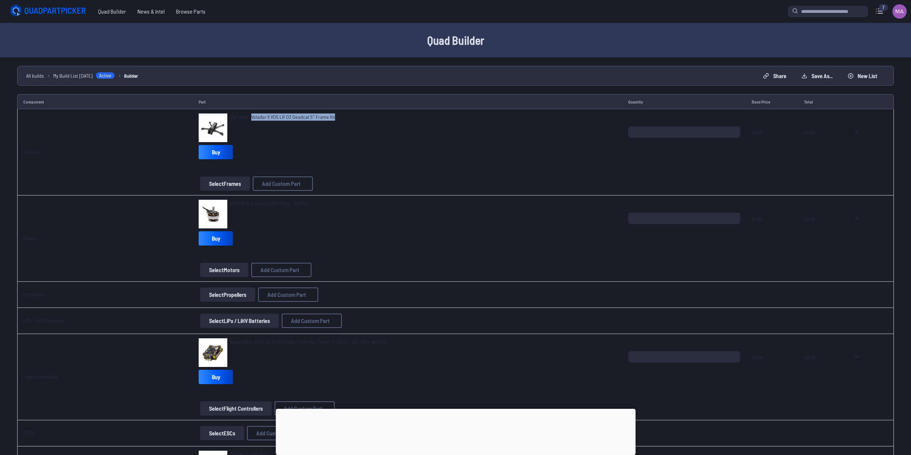
click at [333, 116] on div "FlyFishRC Volador II VD5 LR O3 Deadcat 5" Frame Kit" at bounding box center [408, 127] width 418 height 29
drag, startPoint x: 325, startPoint y: 116, endPoint x: 220, endPoint y: 121, distance: 105.0
click at [220, 122] on div "FlyFishRC Volador II VD5 LR O3 Deadcat 5" Frame Kit" at bounding box center [408, 127] width 418 height 29
click at [292, 128] on div "FlyFishRC Volador II VD5 LR O3 Deadcat 5" Frame Kit" at bounding box center [282, 127] width 105 height 29
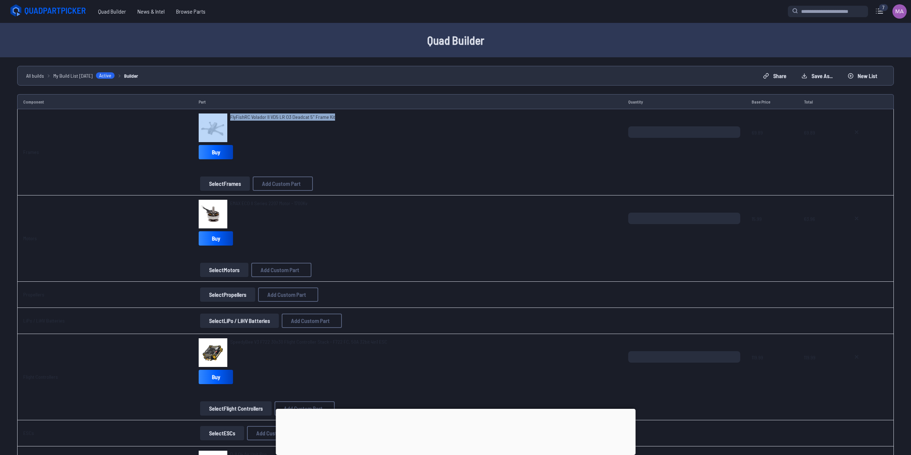
drag, startPoint x: 301, startPoint y: 114, endPoint x: 223, endPoint y: 117, distance: 77.7
click at [223, 117] on td "FlyFishRC Volador II VD5 LR O3 Deadcat 5" Frame Kit Buy Select Frames Add Custo…" at bounding box center [407, 152] width 429 height 86
click at [255, 127] on div "FlyFishRC Volador II VD5 LR O3 Deadcat 5" Frame Kit" at bounding box center [282, 127] width 105 height 29
drag, startPoint x: 310, startPoint y: 206, endPoint x: 222, endPoint y: 198, distance: 88.8
click at [233, 198] on td "EMAX ECO II Series 2207 Motor - 1700Kv Buy Select Motors Add Custom Part Add Cu…" at bounding box center [407, 238] width 429 height 86
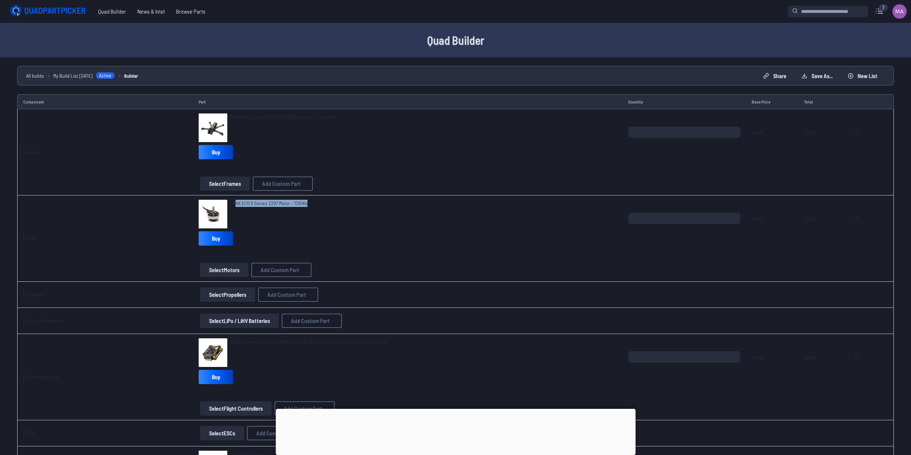
click at [284, 240] on div "EMAX ECO II Series 2207 Motor - 1700Kv Buy" at bounding box center [408, 224] width 418 height 49
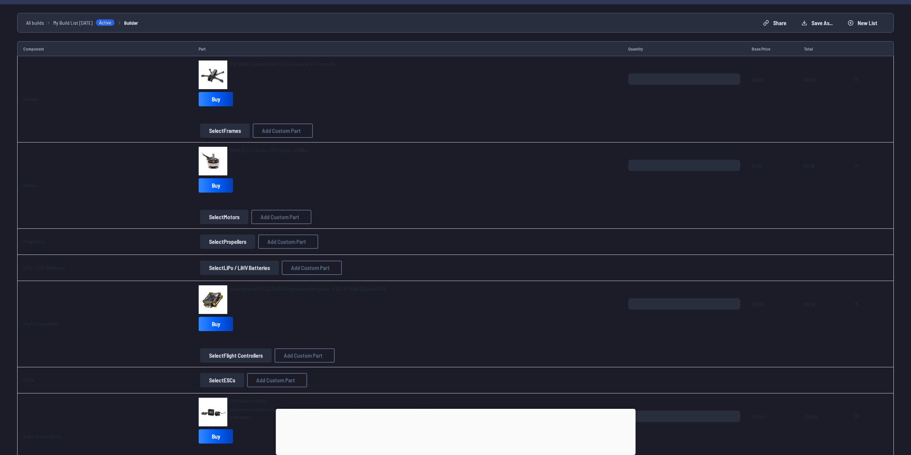
scroll to position [72, 0]
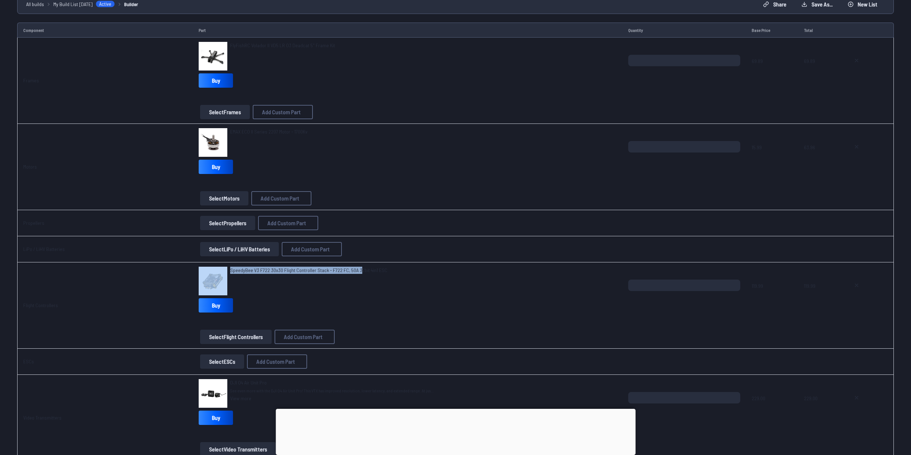
drag, startPoint x: 313, startPoint y: 267, endPoint x: 202, endPoint y: 265, distance: 110.9
click at [193, 267] on td "SpeedyBee V3 F722 30x30 Flight Controller Stack - F722 FC, 50A 32bit 4in1 ESC B…" at bounding box center [407, 305] width 429 height 86
click at [283, 280] on div "SpeedyBee V3 F722 30x30 Flight Controller Stack - F722 FC, 50A 32bit 4in1 ESC" at bounding box center [308, 281] width 157 height 29
drag, startPoint x: 389, startPoint y: 271, endPoint x: 244, endPoint y: 284, distance: 145.8
click at [229, 285] on div "SpeedyBee V3 F722 30x30 Flight Controller Stack - F722 FC, 50A 32bit 4in1 ESC" at bounding box center [408, 281] width 418 height 29
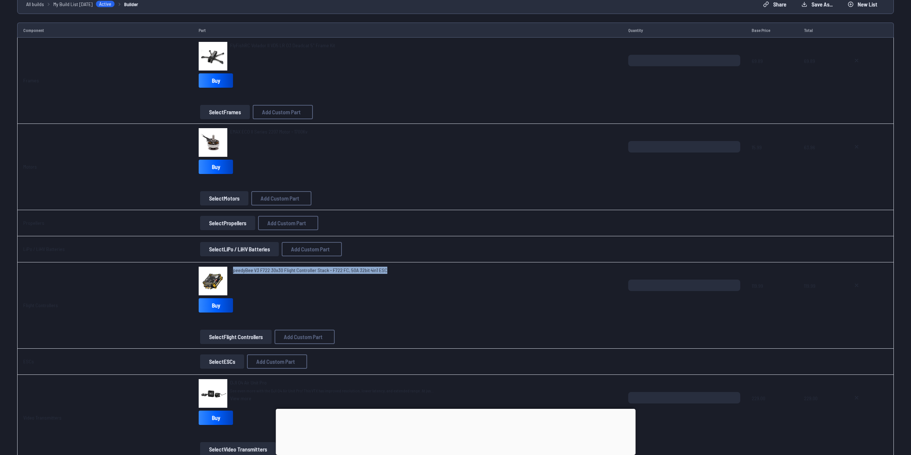
click at [249, 280] on div "SpeedyBee V3 F722 30x30 Flight Controller Stack - F722 FC, 50A 32bit 4in1 ESC" at bounding box center [308, 281] width 157 height 29
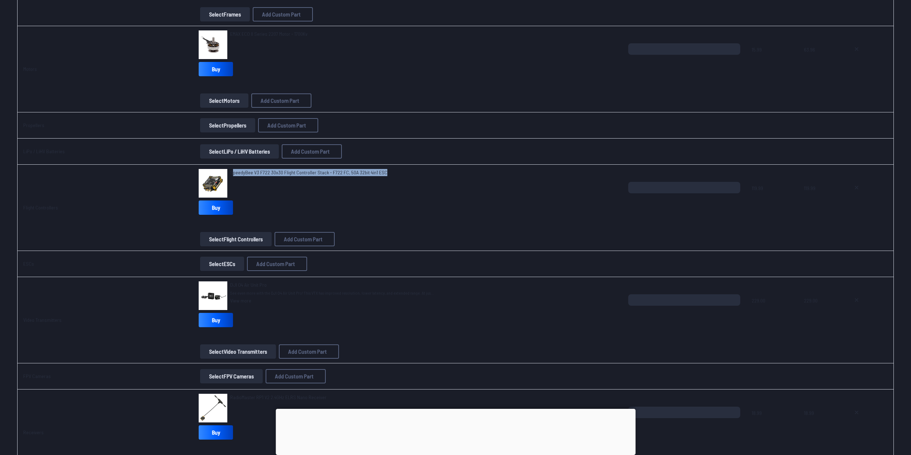
scroll to position [179, 0]
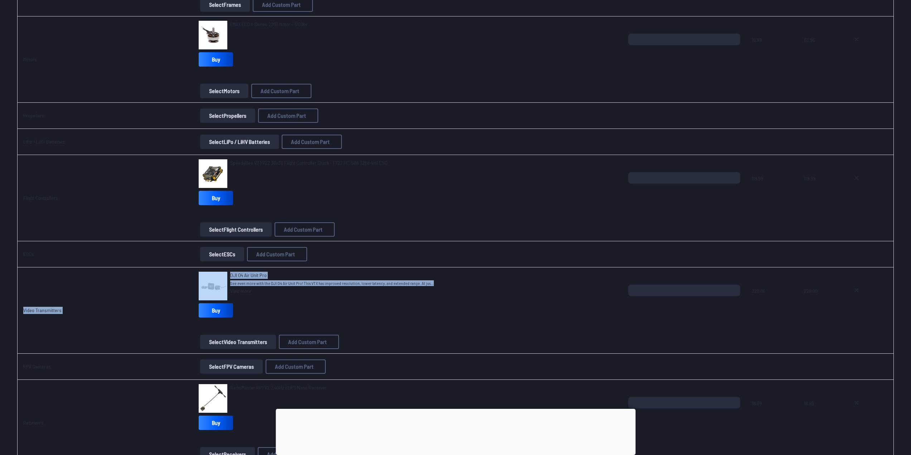
drag, startPoint x: 407, startPoint y: 280, endPoint x: 219, endPoint y: 261, distance: 188.8
click at [244, 263] on tbody "Frames FlyFishRC Volador II VD5 LR O3 Deadcat 5" Frame Kit Buy Select Frames Ad…" at bounding box center [455, 306] width 876 height 752
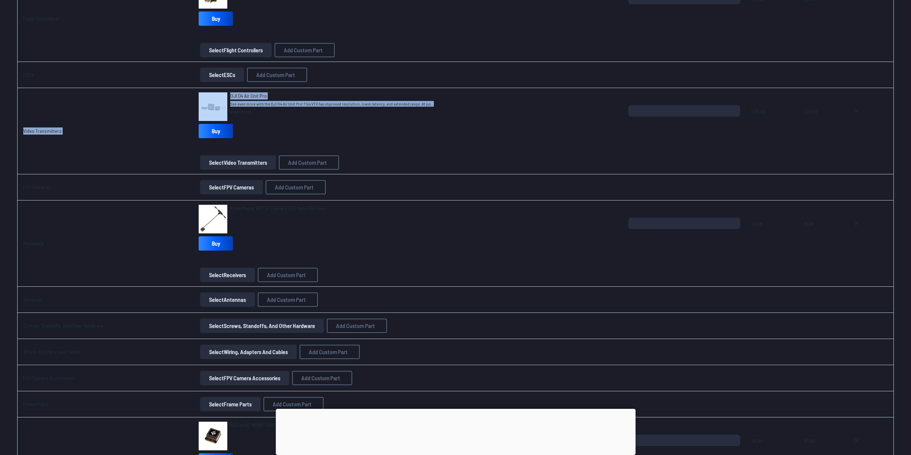
scroll to position [394, 0]
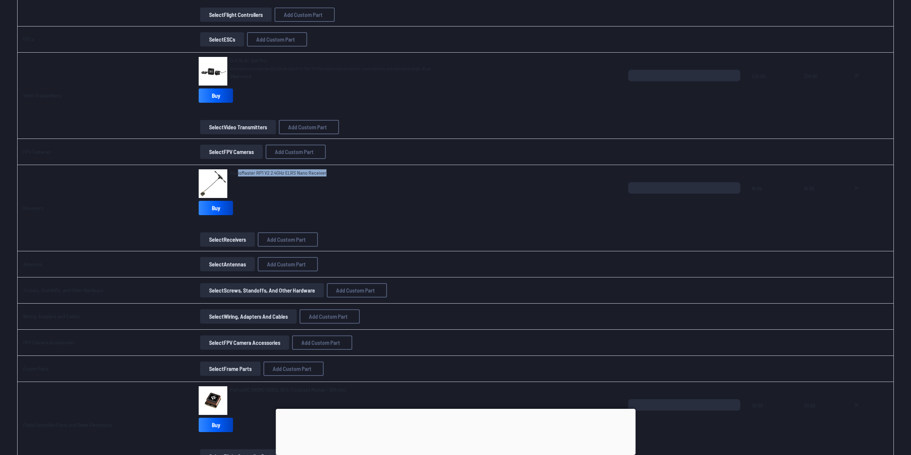
drag, startPoint x: 318, startPoint y: 185, endPoint x: 251, endPoint y: 190, distance: 66.7
click at [234, 177] on div "RadioMaster RP1 V2 2.4GHz ELRS Nano Receiver" at bounding box center [408, 183] width 418 height 29
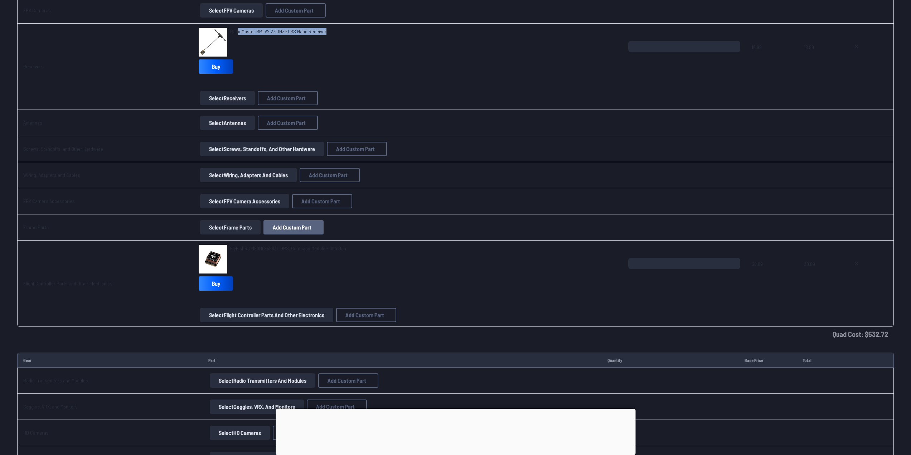
scroll to position [537, 0]
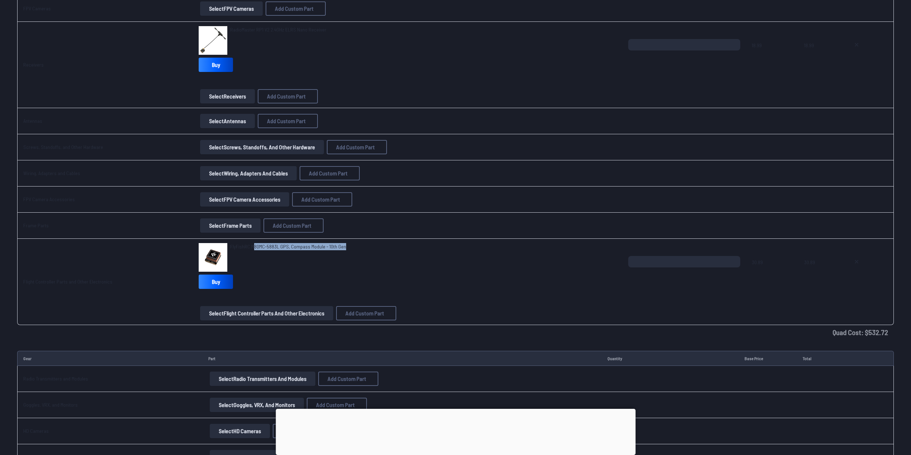
drag, startPoint x: 344, startPoint y: 245, endPoint x: 249, endPoint y: 246, distance: 94.8
click at [250, 247] on div "FlyFishRC M8QMC-5883L GPS, Compass Module - 10th Gen" at bounding box center [408, 257] width 418 height 29
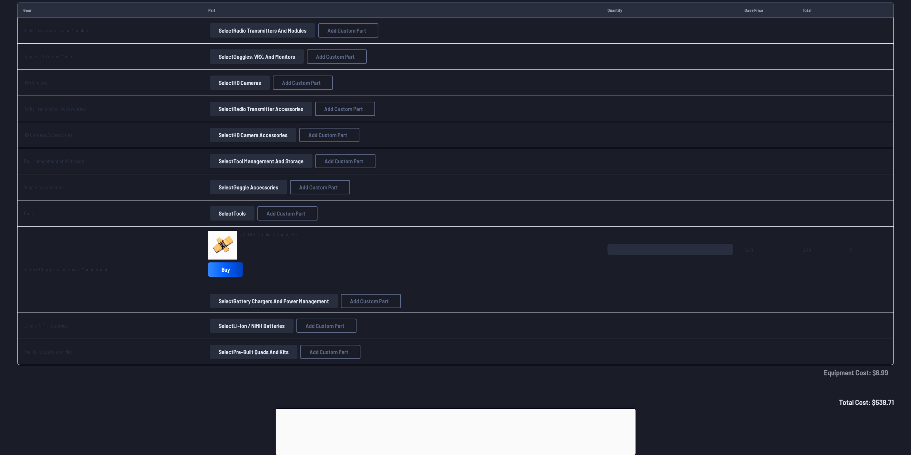
scroll to position [895, 0]
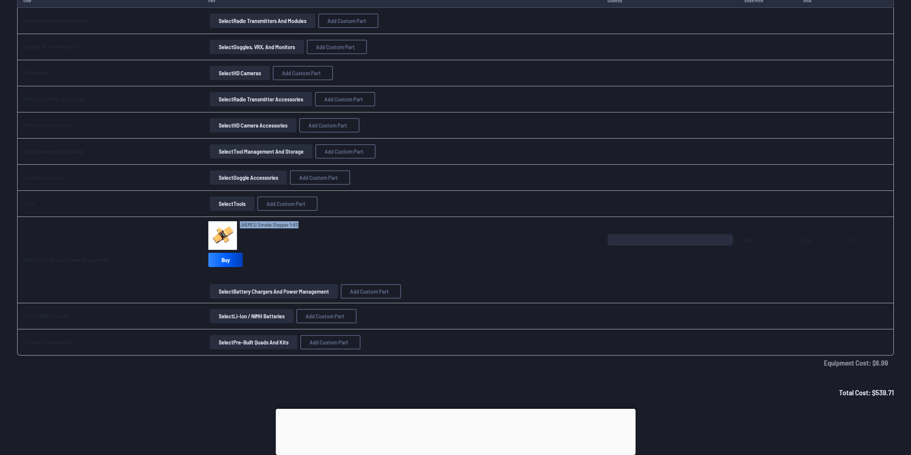
drag, startPoint x: 291, startPoint y: 220, endPoint x: 234, endPoint y: 220, distance: 56.2
click at [234, 220] on td "JHEMCU Smoke Stopper 1-6S Buy Select Battery Chargers and Power Management Add …" at bounding box center [402, 260] width 399 height 86
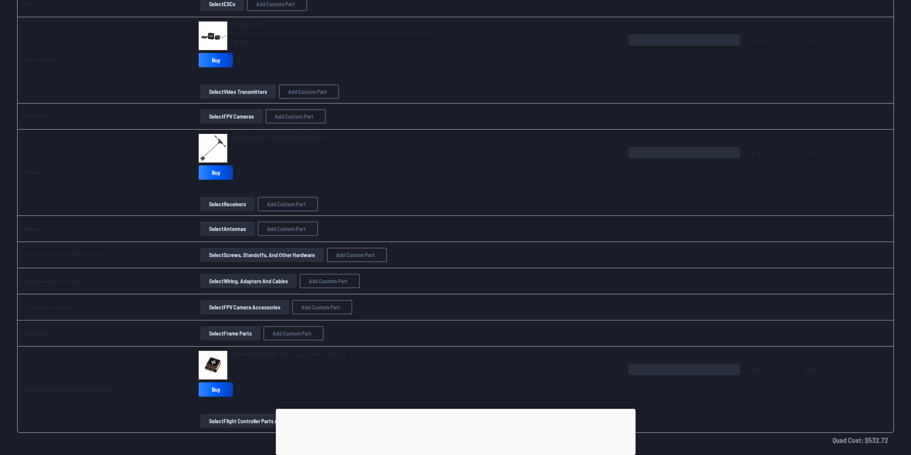
scroll to position [193, 0]
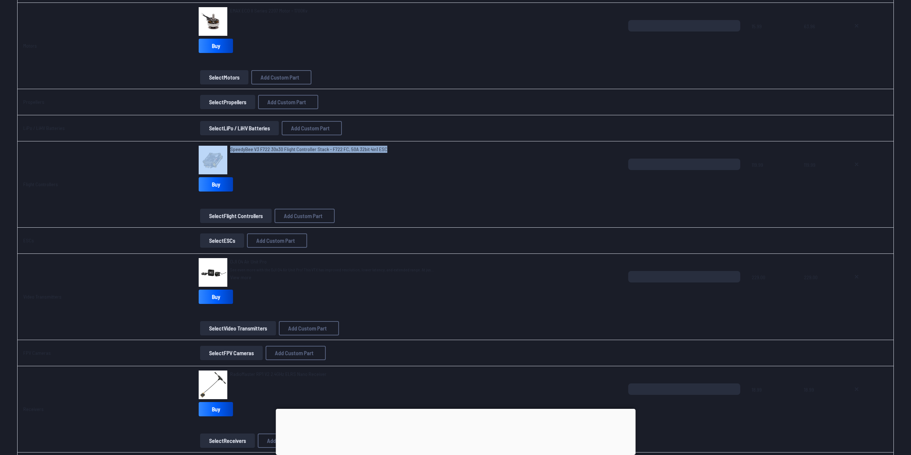
drag, startPoint x: 376, startPoint y: 150, endPoint x: 223, endPoint y: 155, distance: 153.2
click at [224, 155] on div "SpeedyBee V3 F722 30x30 Flight Controller Stack - F722 FC, 50A 32bit 4in1 ESC" at bounding box center [408, 160] width 418 height 29
